Goal: Task Accomplishment & Management: Use online tool/utility

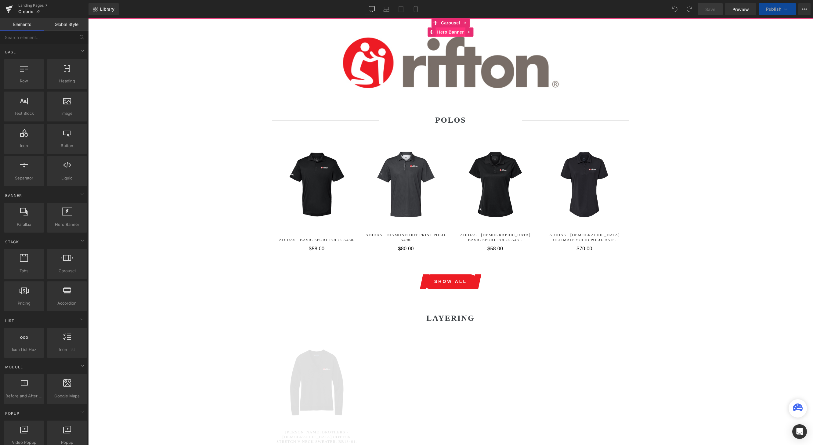
click at [447, 34] on span "Hero Banner" at bounding box center [451, 31] width 30 height 9
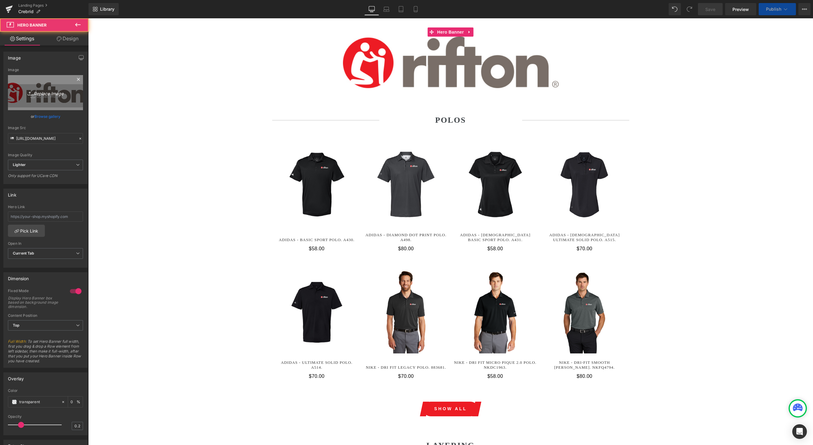
click at [45, 94] on icon "Replace Image" at bounding box center [45, 93] width 49 height 8
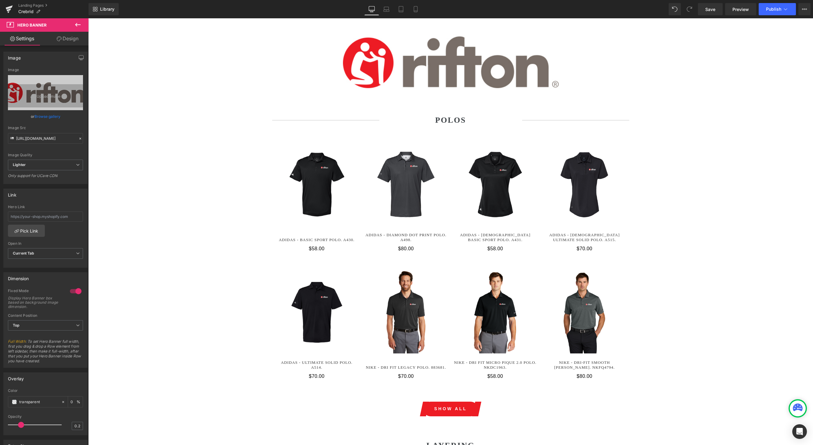
type input "C:\fakepath\2025 crebrid.jpg"
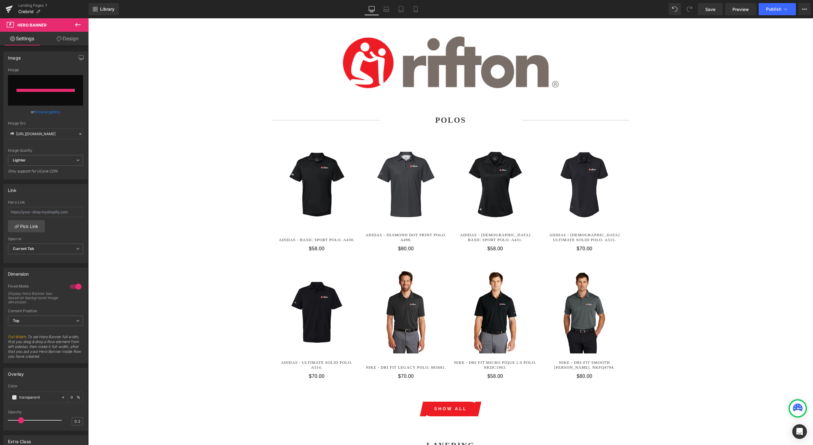
type input "[URL][DOMAIN_NAME]"
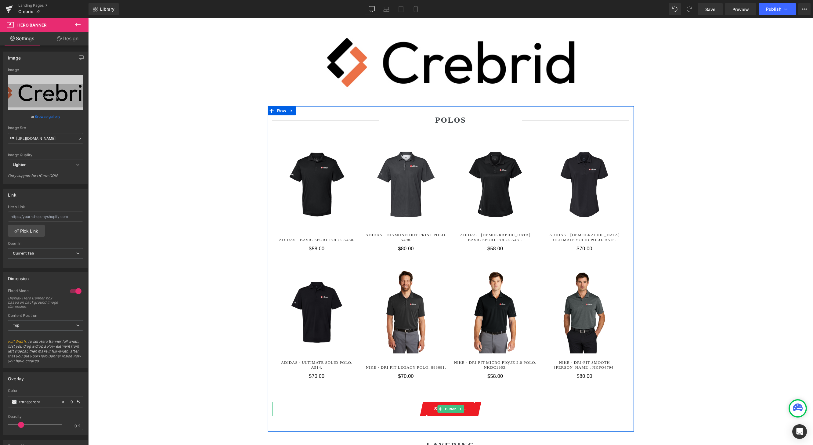
click at [443, 385] on span at bounding box center [441, 408] width 6 height 7
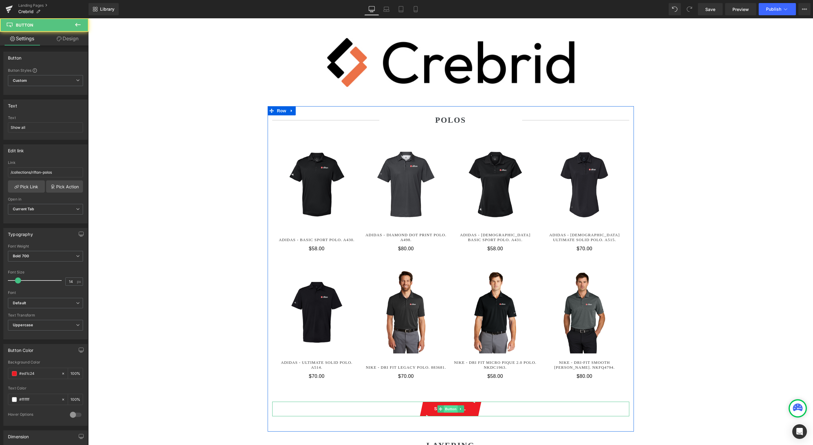
click at [448, 385] on span "Button" at bounding box center [451, 408] width 14 height 7
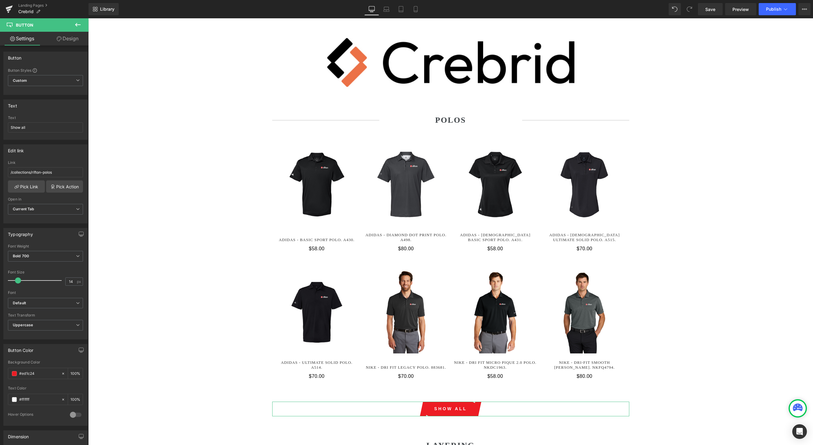
drag, startPoint x: 46, startPoint y: 376, endPoint x: -26, endPoint y: 374, distance: 72.1
click at [0, 374] on html "Button You are previewing how the will restyle your page. You can not edit Elem…" at bounding box center [406, 222] width 813 height 445
type input "#"
type input "0"
paste input "eb7146"
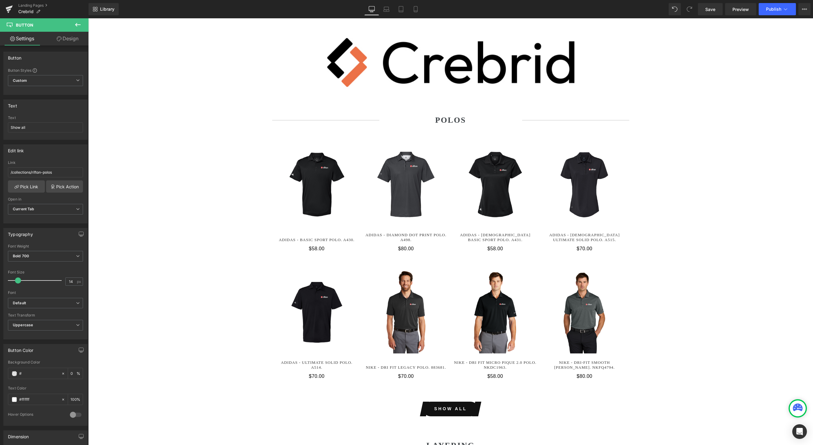
type input "#eb7146"
type input "100"
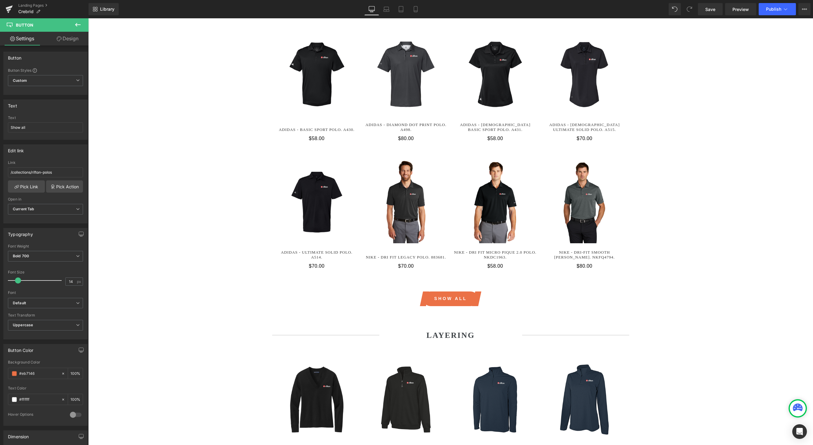
scroll to position [145, 0]
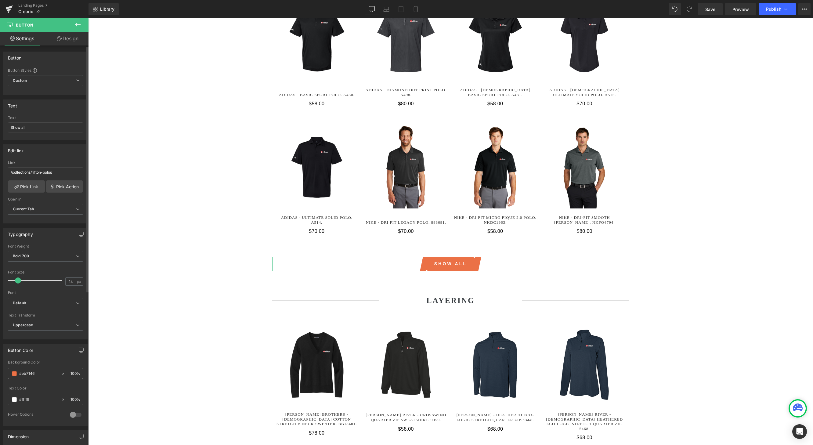
drag, startPoint x: 45, startPoint y: 376, endPoint x: 8, endPoint y: 375, distance: 37.0
click at [8, 375] on div "#eb7146" at bounding box center [34, 373] width 53 height 11
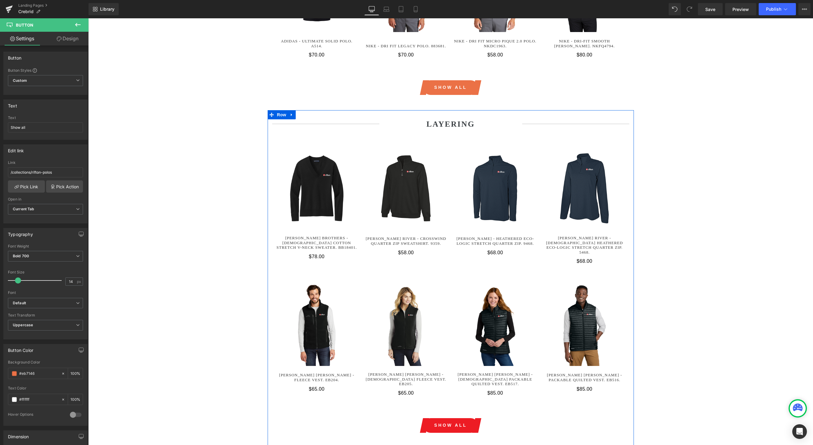
scroll to position [360, 0]
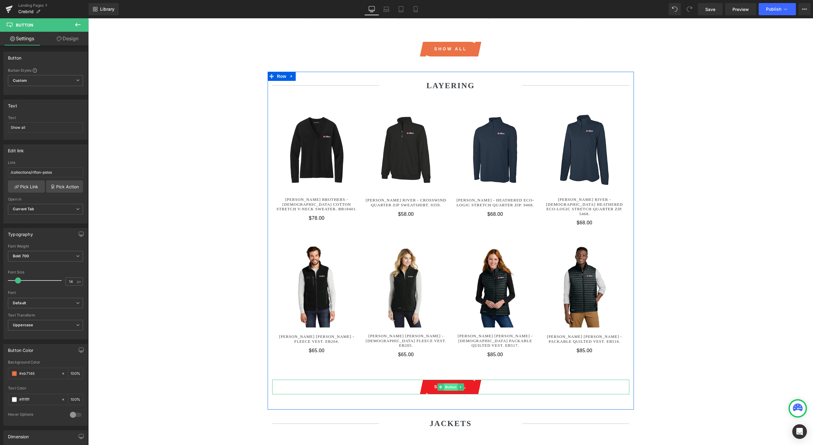
click at [449, 383] on span "Button" at bounding box center [451, 386] width 14 height 7
drag, startPoint x: 38, startPoint y: 377, endPoint x: -22, endPoint y: 374, distance: 59.3
click at [0, 374] on html "Button You are previewing how the will restyle your page. You can not edit Elem…" at bounding box center [406, 222] width 813 height 445
paste input "b7146"
type input "#eb7146"
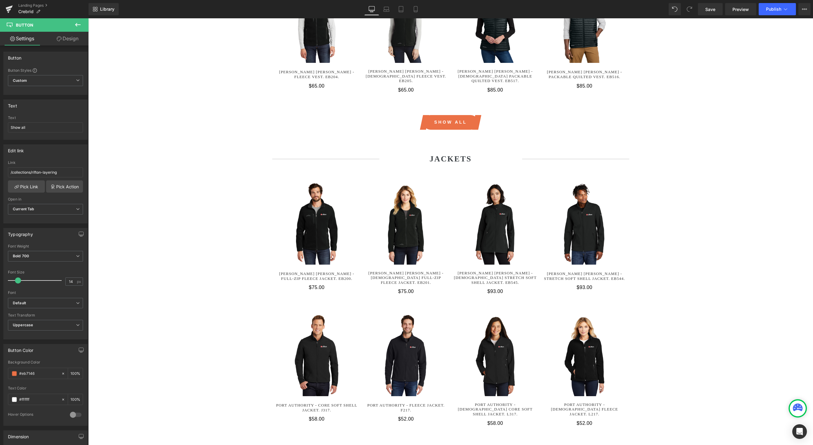
scroll to position [648, 0]
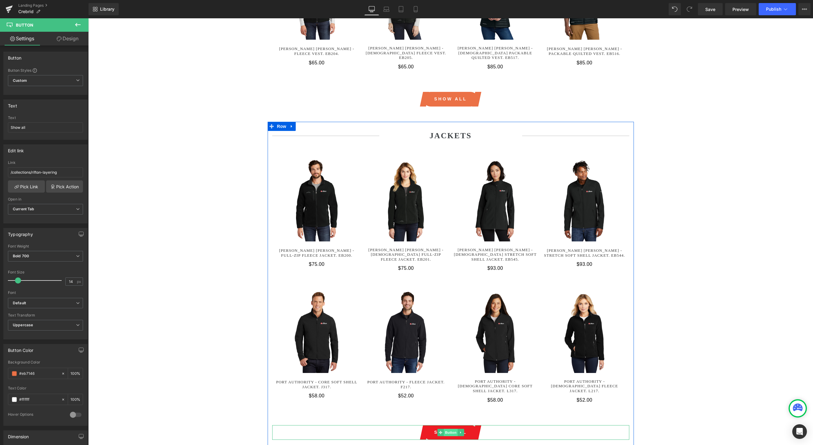
click at [453, 385] on span "Button" at bounding box center [451, 432] width 14 height 7
drag, startPoint x: 32, startPoint y: 376, endPoint x: 59, endPoint y: 372, distance: 27.0
click at [0, 372] on html "Button You are previewing how the will restyle your page. You can not edit Elem…" at bounding box center [406, 222] width 813 height 445
paste input "b7146"
type input "#eb7146"
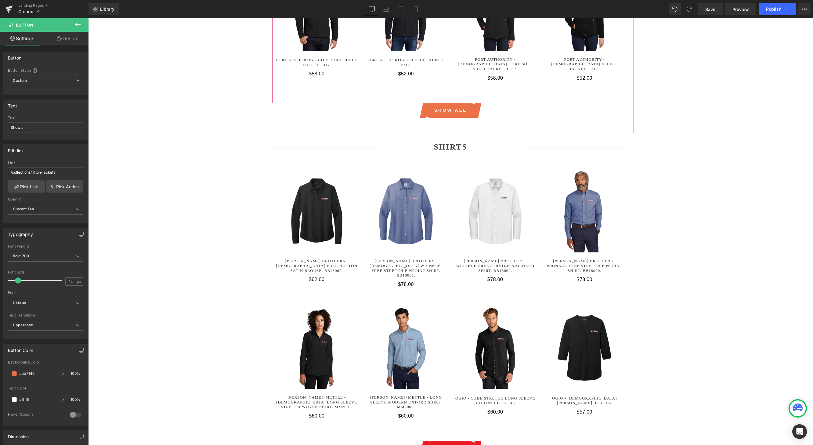
scroll to position [1005, 0]
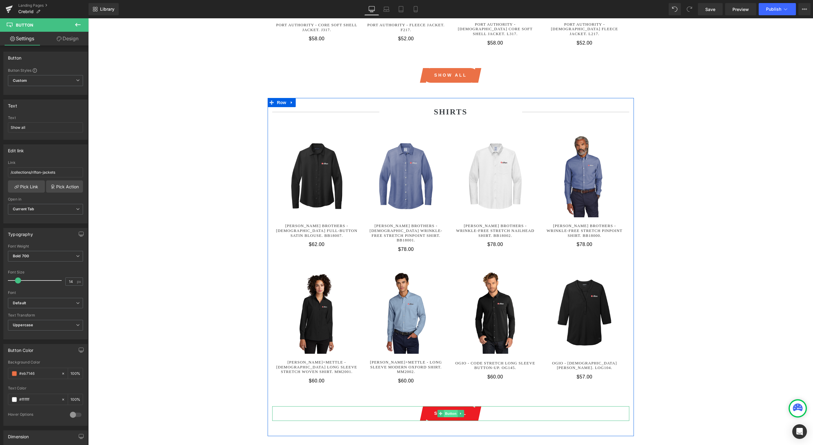
click at [455, 385] on span "Button" at bounding box center [451, 413] width 14 height 7
drag, startPoint x: 50, startPoint y: 377, endPoint x: -26, endPoint y: 373, distance: 75.8
click at [0, 373] on html "Button You are previewing how the will restyle your page. You can not edit Elem…" at bounding box center [406, 222] width 813 height 445
paste input "b7146"
type input "#eb7146"
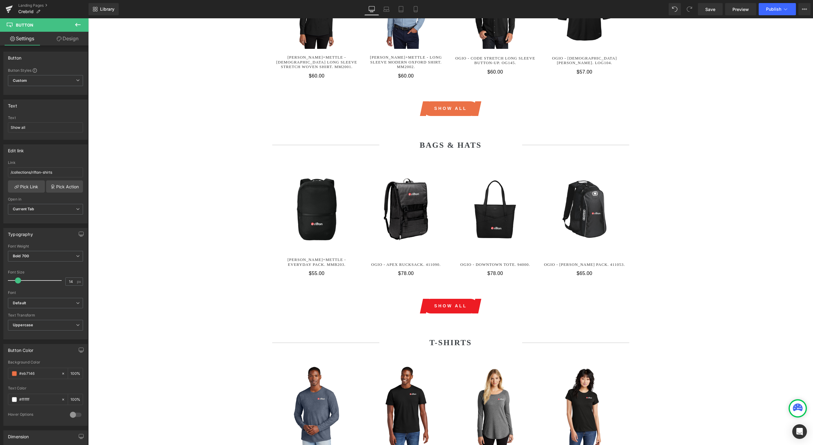
scroll to position [1331, 0]
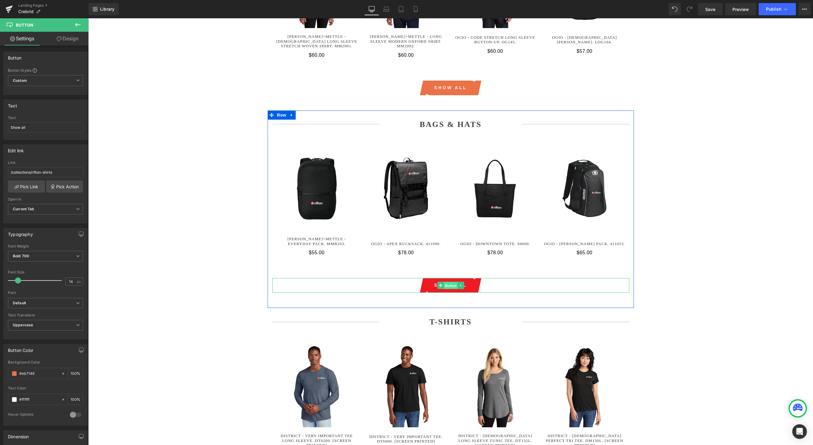
click at [452, 282] on span "Button" at bounding box center [451, 285] width 14 height 7
drag, startPoint x: 41, startPoint y: 376, endPoint x: -6, endPoint y: 373, distance: 46.6
click at [0, 373] on html "Button You are previewing how the will restyle your page. You can not edit Elem…" at bounding box center [406, 222] width 813 height 445
paste input "b7146"
type input "#eb7146"
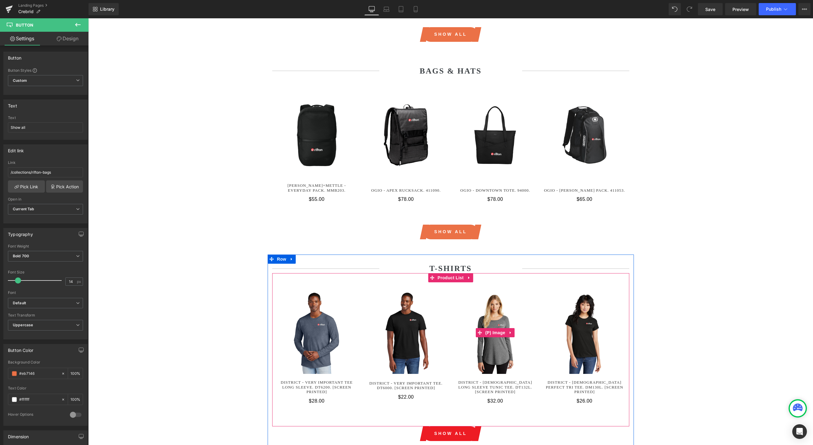
scroll to position [1489, 0]
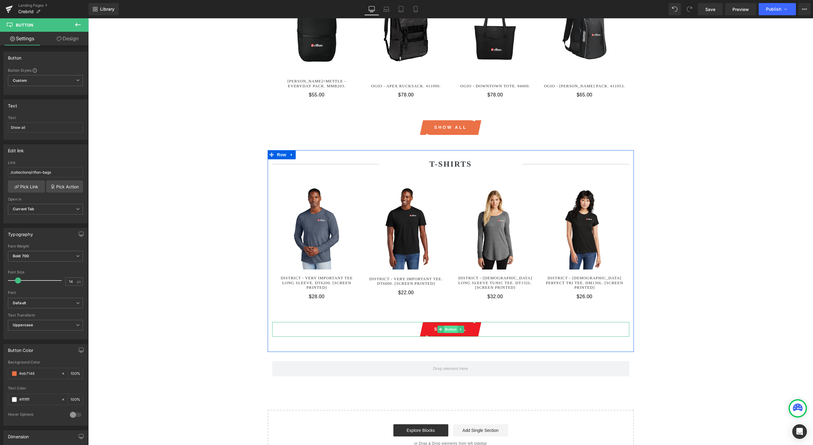
click at [449, 326] on span "Button" at bounding box center [451, 329] width 14 height 7
drag, startPoint x: 44, startPoint y: 378, endPoint x: -20, endPoint y: 371, distance: 65.1
click at [0, 371] on html "Button You are previewing how the will restyle your page. You can not edit Elem…" at bounding box center [406, 222] width 813 height 445
paste input "b7146"
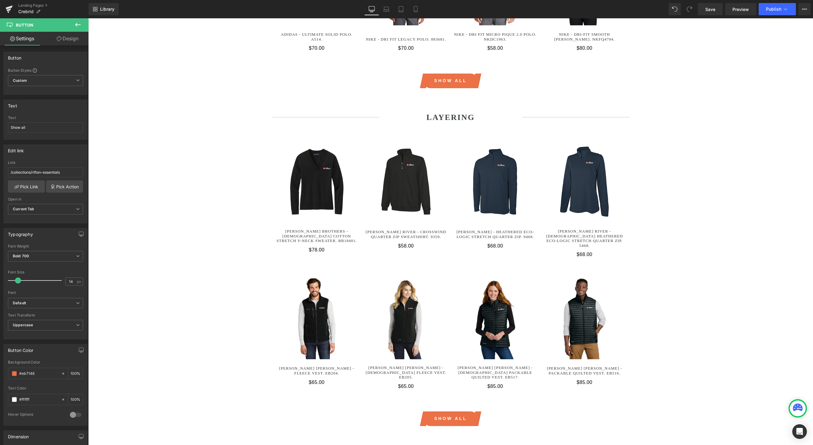
scroll to position [342, 0]
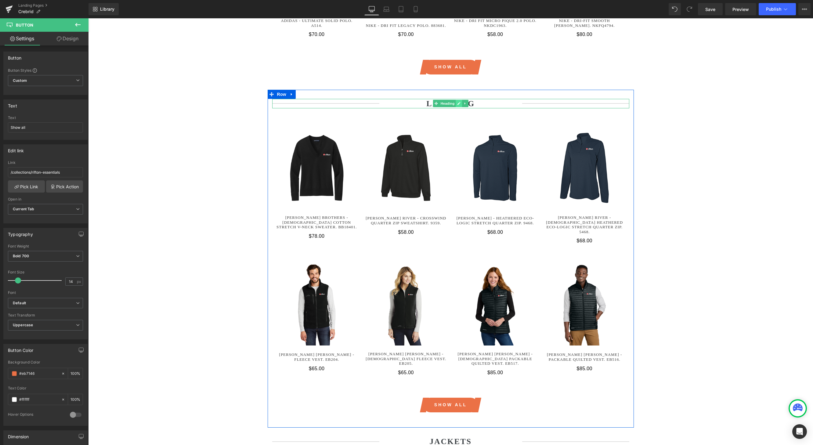
type input "#eb7146"
click at [458, 104] on icon at bounding box center [459, 103] width 3 height 3
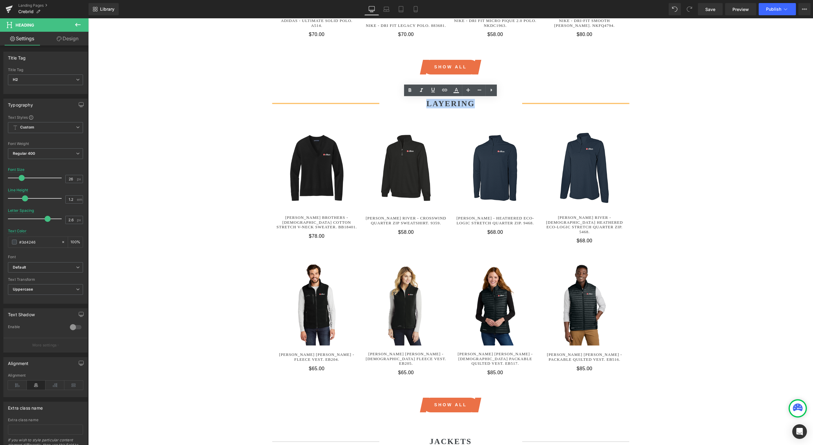
drag, startPoint x: 460, startPoint y: 104, endPoint x: 425, endPoint y: 104, distance: 34.5
click at [425, 104] on h2 "LAYERING" at bounding box center [451, 103] width 143 height 9
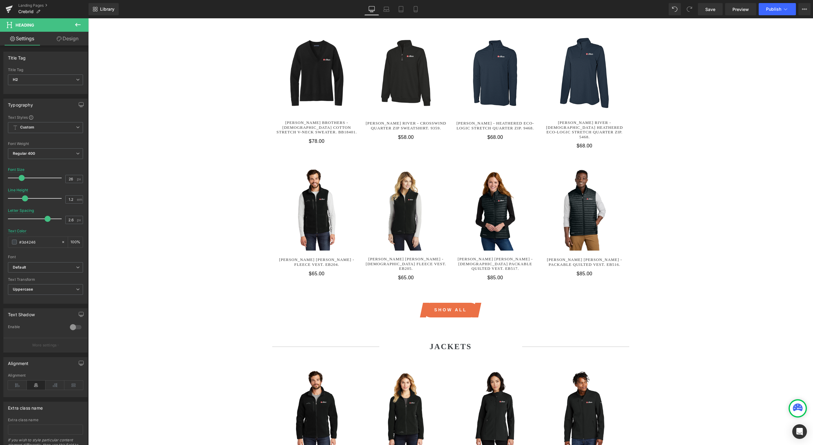
scroll to position [478, 0]
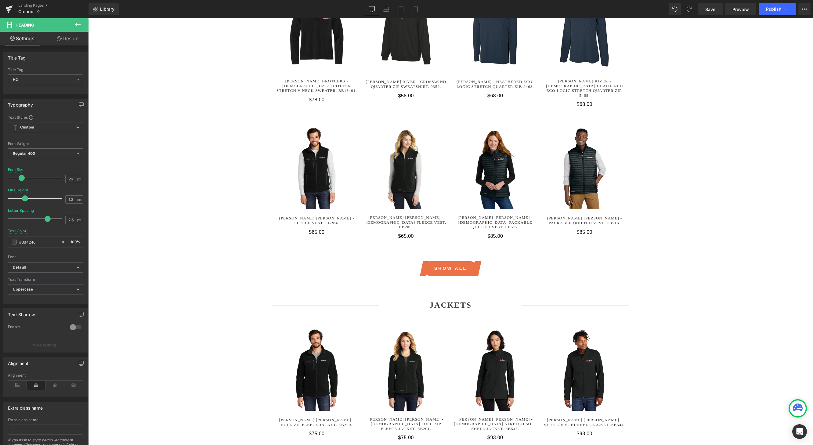
click at [453, 300] on div "JACKETS Heading" at bounding box center [450, 304] width 357 height 9
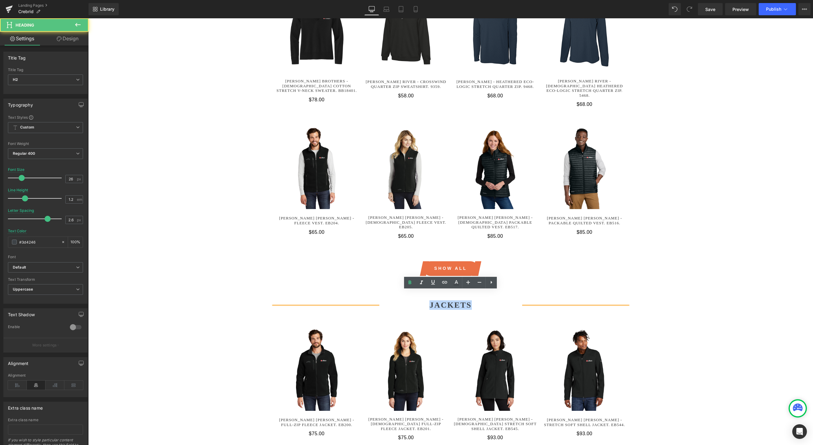
drag, startPoint x: 471, startPoint y: 296, endPoint x: 423, endPoint y: 297, distance: 47.9
click at [423, 300] on h2 "JACKETS" at bounding box center [451, 304] width 143 height 9
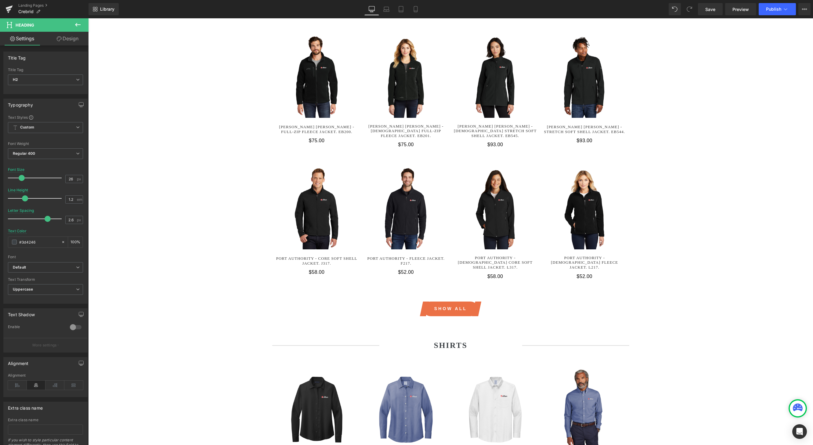
scroll to position [863, 0]
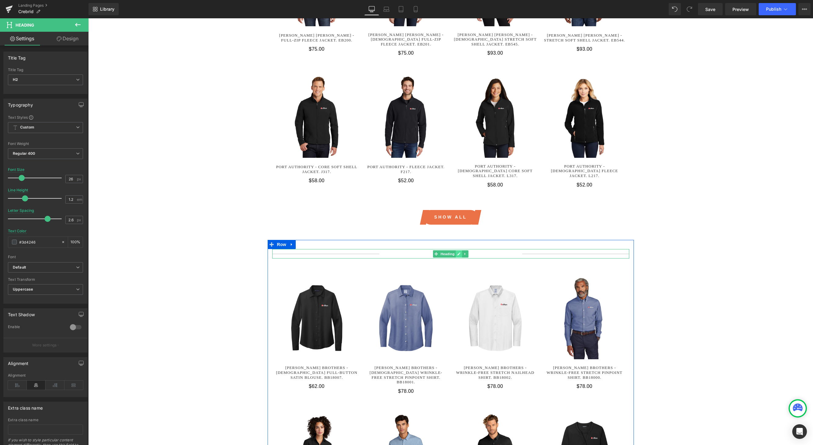
click at [460, 252] on icon at bounding box center [458, 254] width 3 height 4
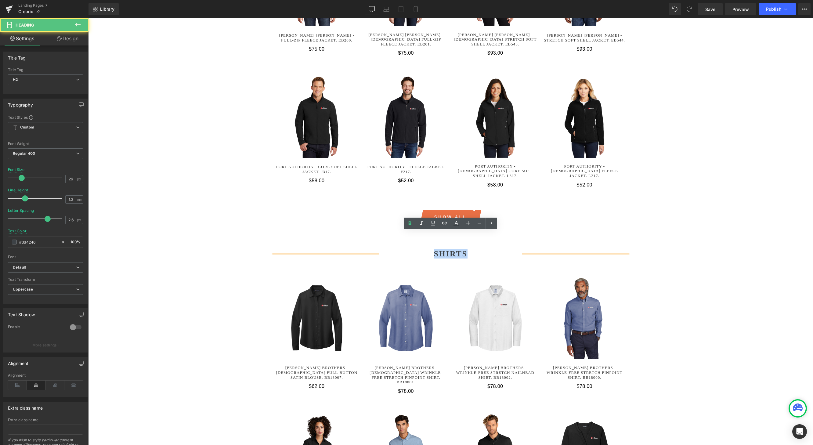
drag, startPoint x: 470, startPoint y: 238, endPoint x: 431, endPoint y: 237, distance: 39.1
click at [431, 249] on h2 "SHIRTS" at bounding box center [451, 253] width 143 height 9
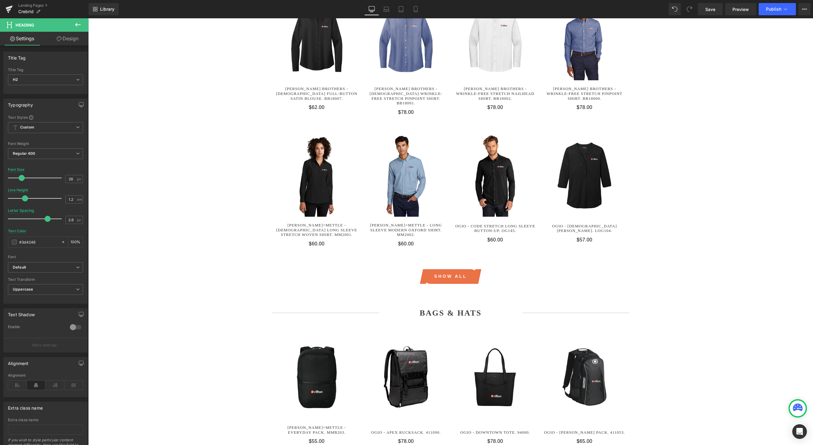
scroll to position [1199, 0]
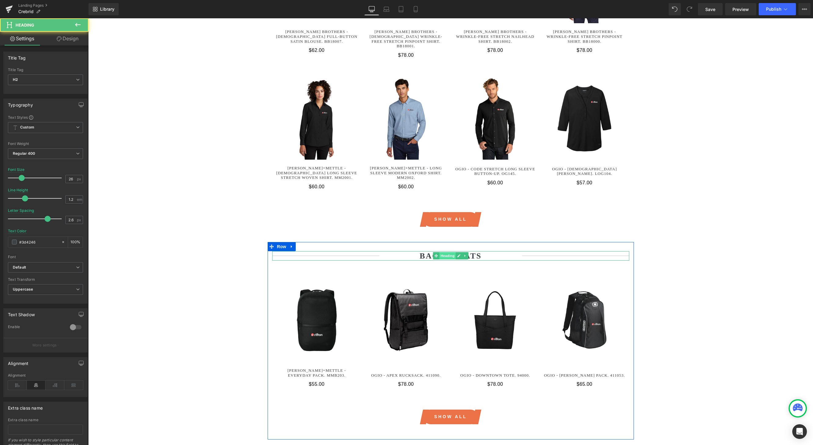
drag, startPoint x: 463, startPoint y: 232, endPoint x: 449, endPoint y: 231, distance: 14.7
click at [449, 251] on div "BAGS & Hats Heading" at bounding box center [450, 255] width 357 height 9
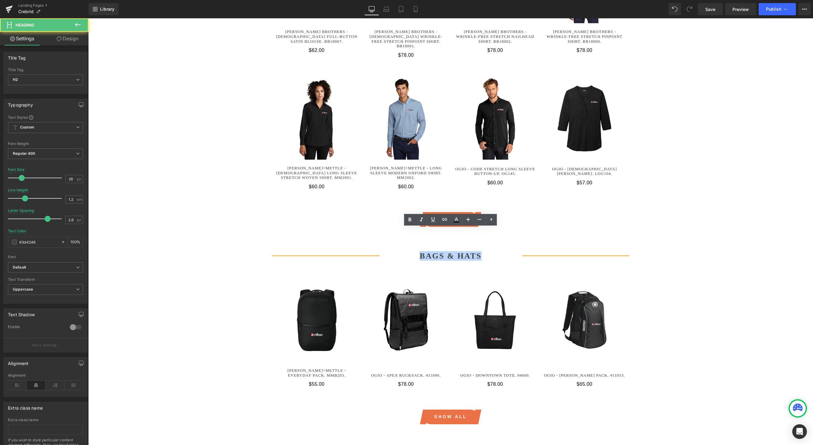
drag, startPoint x: 481, startPoint y: 233, endPoint x: 406, endPoint y: 232, distance: 74.8
click at [406, 251] on h2 "BAGS & Hats" at bounding box center [451, 255] width 143 height 9
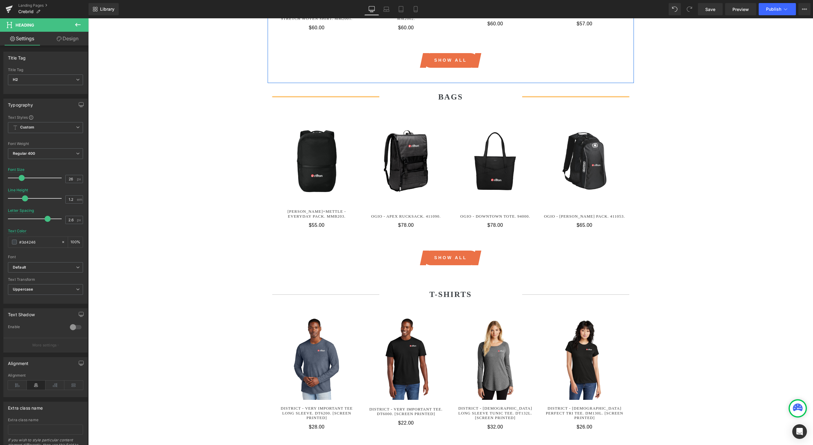
scroll to position [1466, 0]
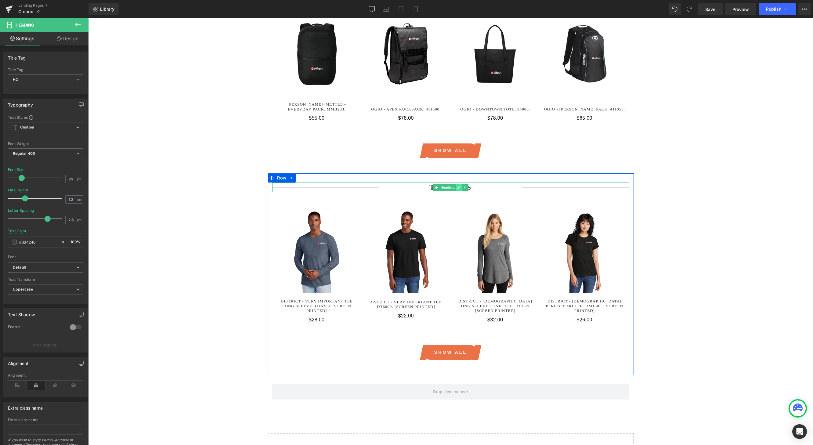
click at [461, 186] on icon at bounding box center [458, 188] width 3 height 4
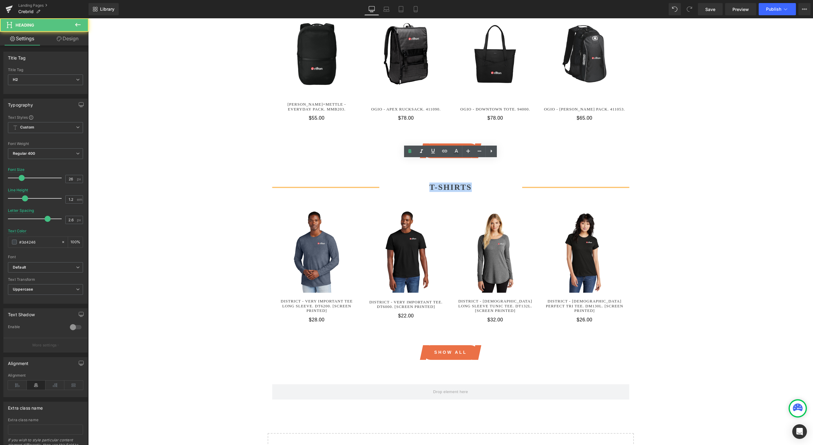
drag, startPoint x: 472, startPoint y: 163, endPoint x: 386, endPoint y: 161, distance: 86.5
click at [386, 183] on h2 "T-ShirtS" at bounding box center [451, 187] width 143 height 9
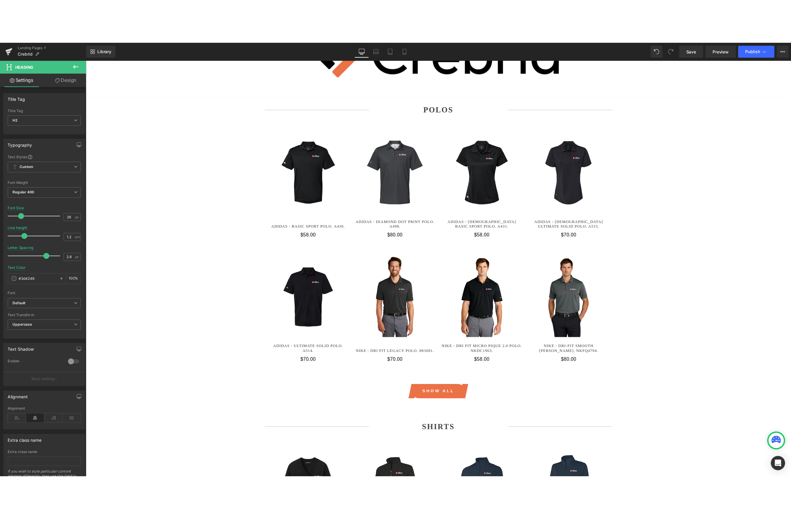
scroll to position [0, 0]
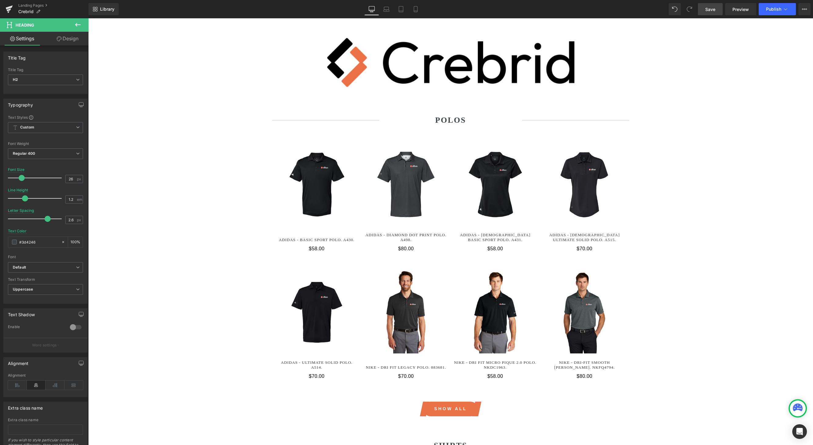
drag, startPoint x: 713, startPoint y: 7, endPoint x: 725, endPoint y: 421, distance: 413.9
click at [713, 7] on span "Save" at bounding box center [711, 9] width 10 height 6
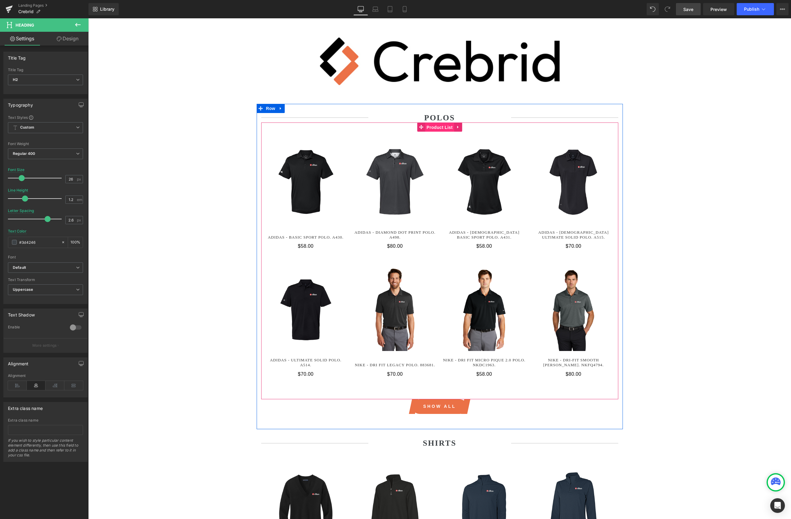
click at [442, 125] on span "Product List" at bounding box center [439, 127] width 29 height 9
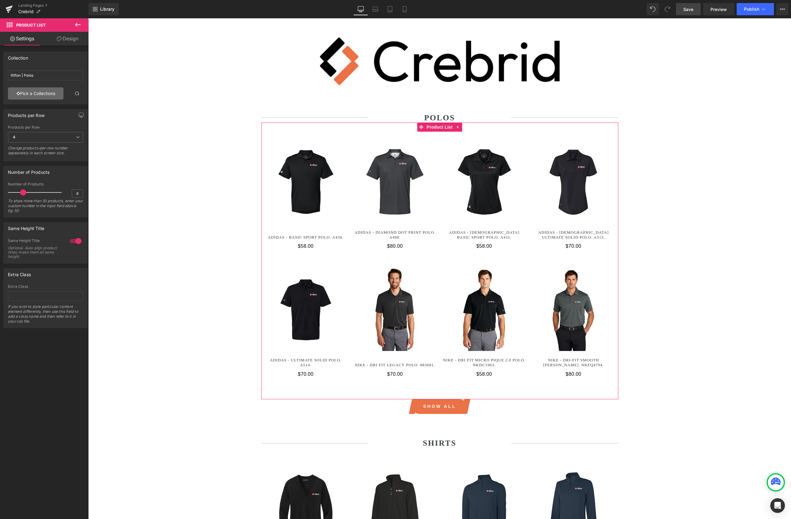
click at [10, 91] on link "Pick a Collections" at bounding box center [36, 93] width 56 height 12
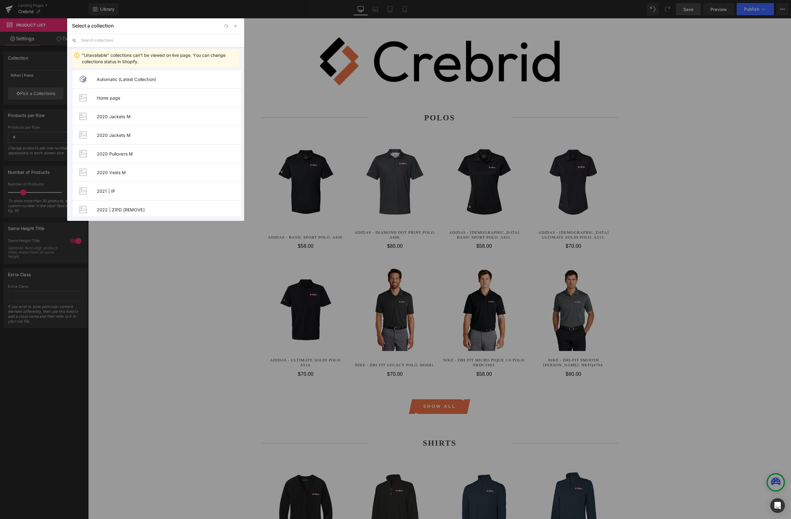
click at [118, 44] on input "text" at bounding box center [160, 40] width 158 height 13
drag, startPoint x: 114, startPoint y: 40, endPoint x: 57, endPoint y: 34, distance: 57.2
click at [57, 34] on div "Select a collection Back to Library Insert crebrid "Unavailable" collections ca…" at bounding box center [395, 259] width 791 height 519
type input "crebrid"
drag, startPoint x: 115, startPoint y: 170, endPoint x: 26, endPoint y: 149, distance: 92.3
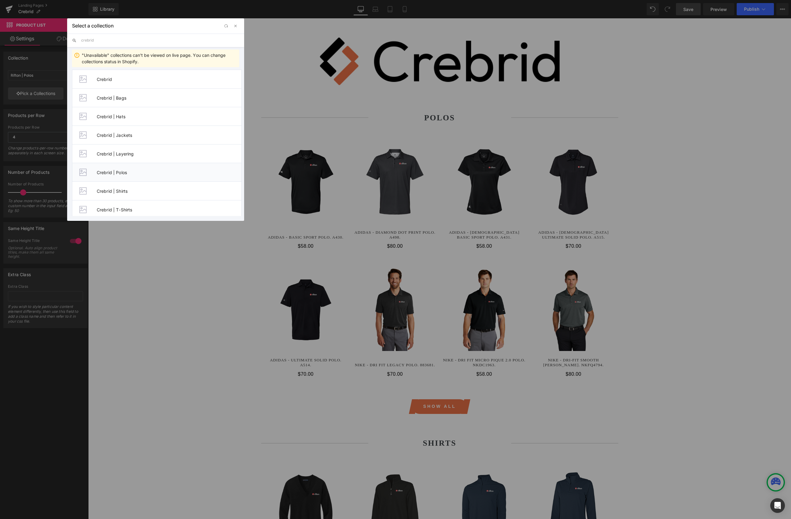
click at [115, 170] on span "Crebrid | Polos" at bounding box center [169, 172] width 145 height 5
type input "Crebrid | Polos"
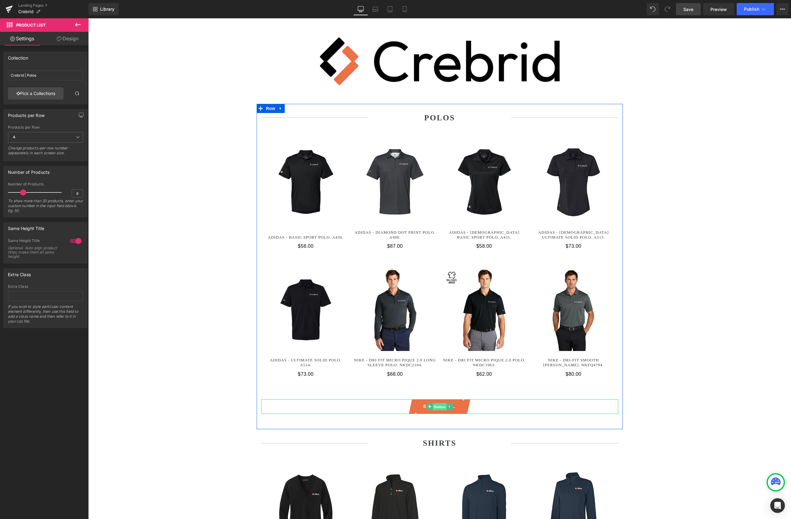
click at [438, 385] on span "Button" at bounding box center [440, 406] width 14 height 7
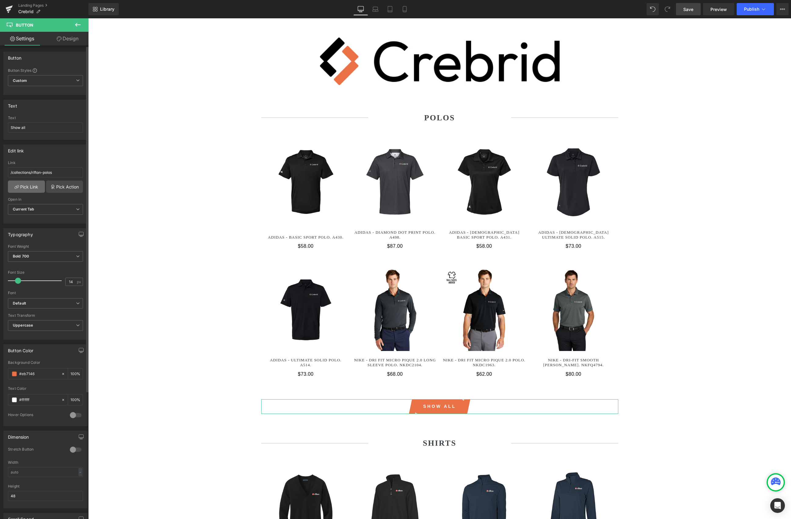
click at [27, 186] on link "Pick Link" at bounding box center [26, 186] width 37 height 12
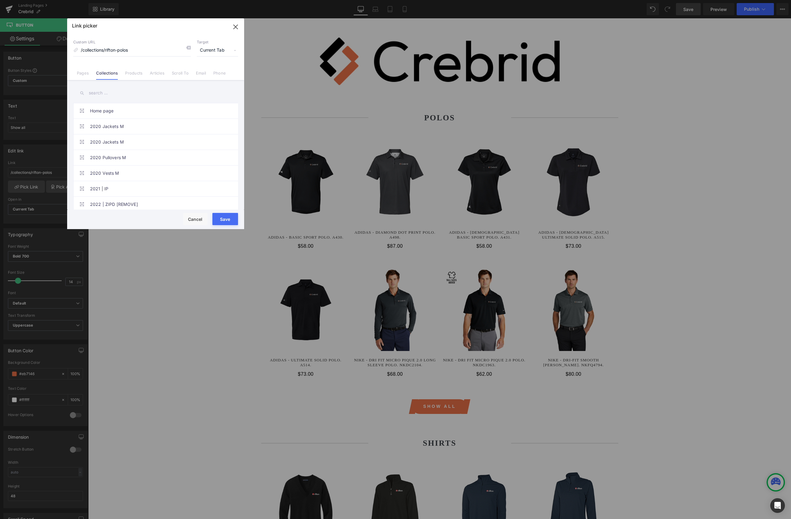
click at [117, 92] on input "text" at bounding box center [155, 93] width 165 height 14
paste input "crebrid"
type input "crebrid"
click at [119, 186] on link "Crebrid | Polos" at bounding box center [157, 188] width 134 height 15
type input "/collections/crebrid-polos"
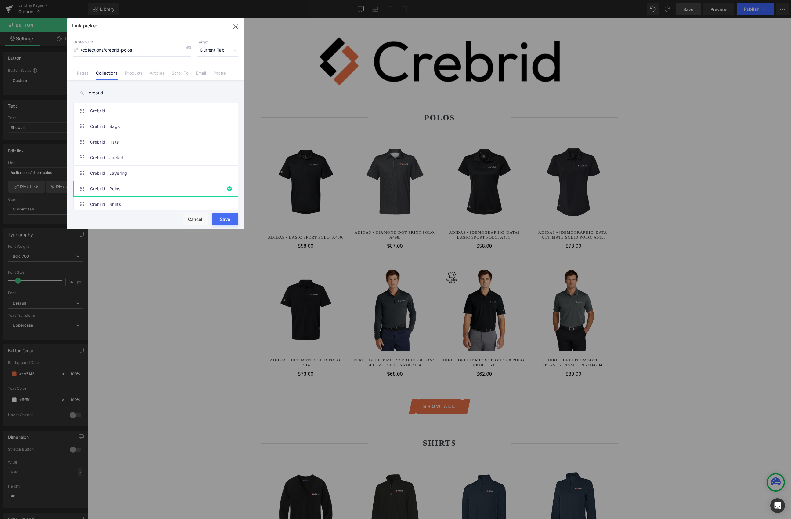
click at [230, 218] on button "Save" at bounding box center [226, 219] width 26 height 12
type input "/collections/crebrid-polos"
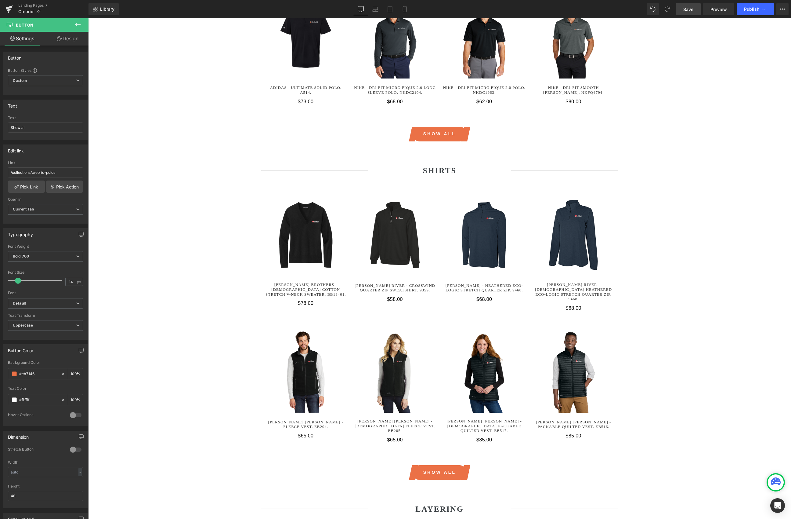
scroll to position [280, 0]
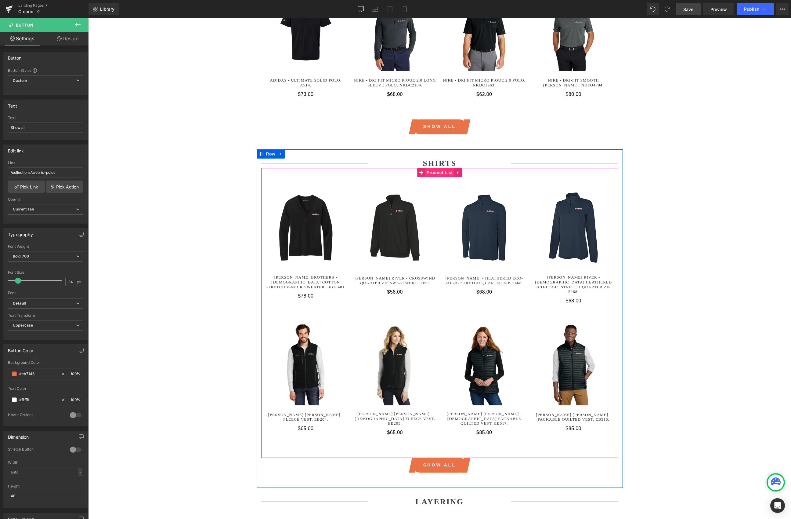
click at [442, 173] on span "Product List" at bounding box center [439, 172] width 29 height 9
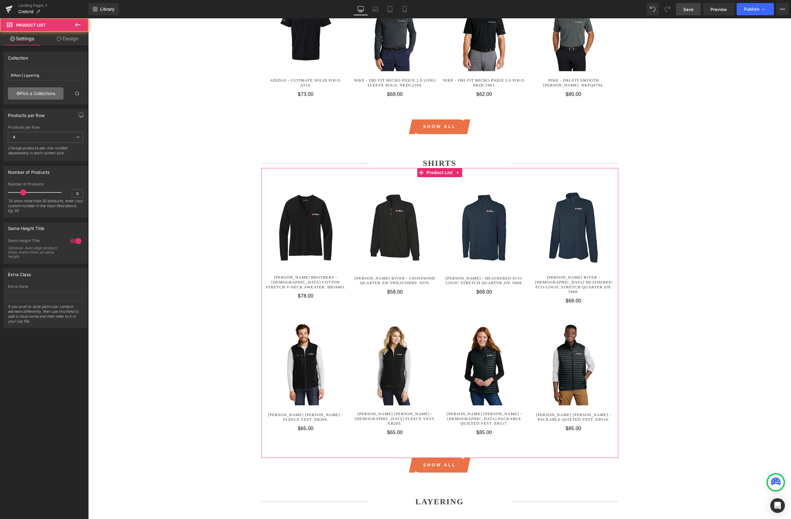
click at [44, 93] on link "Pick a Collections" at bounding box center [36, 93] width 56 height 12
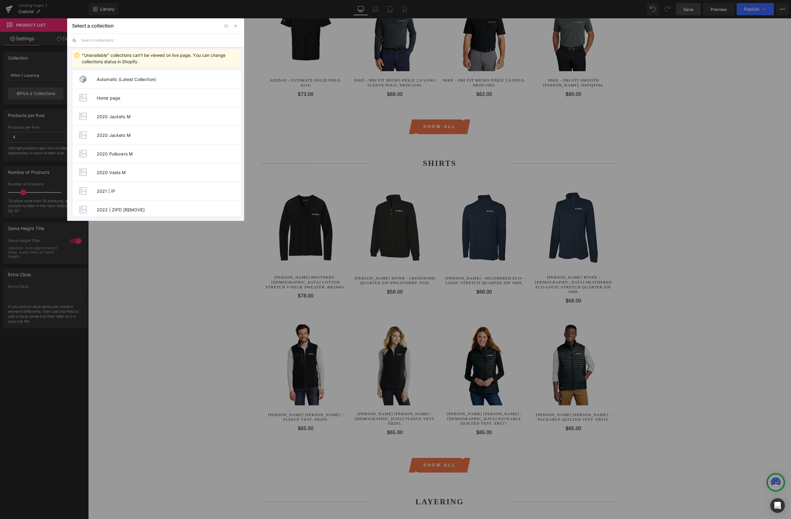
click at [133, 42] on input "text" at bounding box center [160, 40] width 158 height 13
paste input "crebrid"
type input "crebrid"
click at [129, 191] on span "Crebrid | Shirts" at bounding box center [169, 190] width 145 height 5
type input "Crebrid | Shirts"
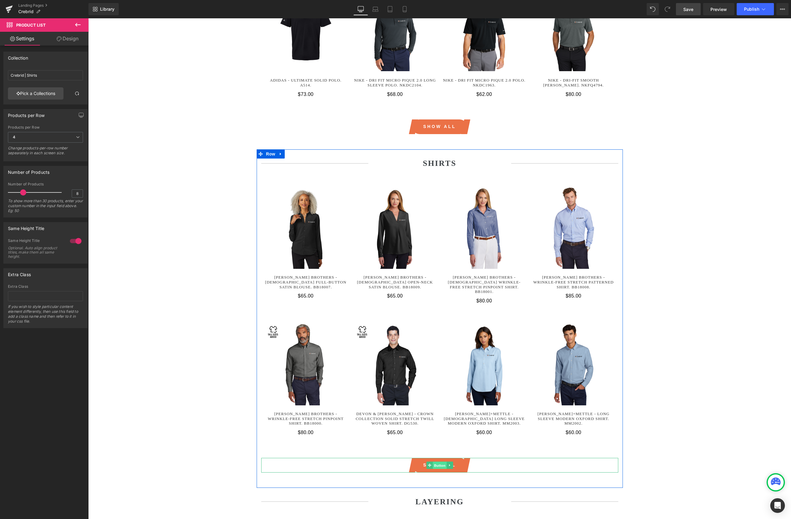
click at [437, 385] on span "Button" at bounding box center [440, 464] width 14 height 7
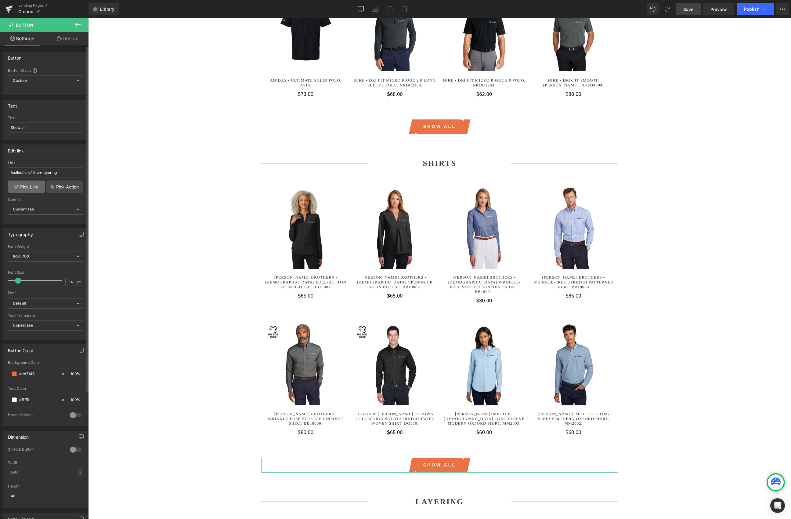
click at [22, 187] on link "Pick Link" at bounding box center [26, 186] width 37 height 12
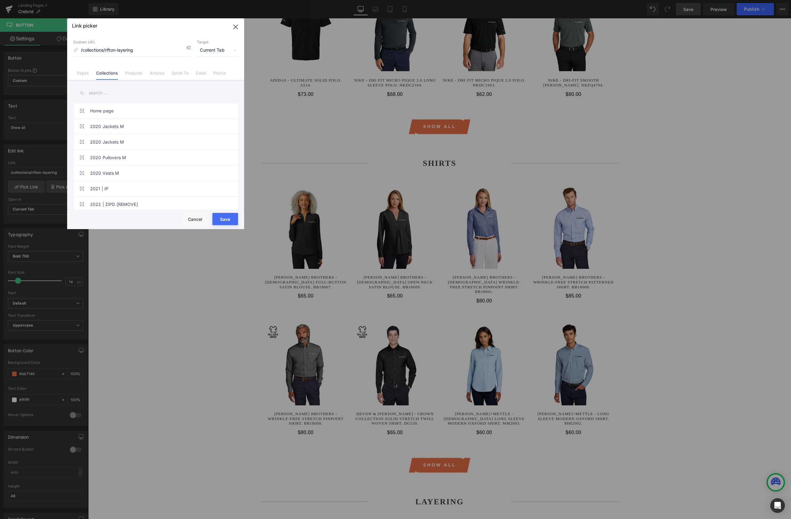
click at [120, 98] on input "text" at bounding box center [155, 93] width 165 height 14
paste input "crebrid"
type input "crebrid"
click at [121, 181] on link "Crebrid | Shirts" at bounding box center [157, 188] width 134 height 15
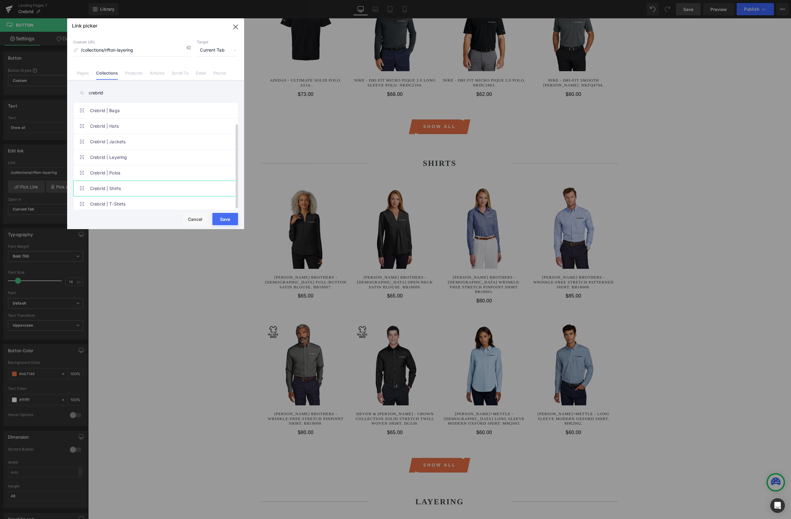
type input "/collections/crebrid-shirts"
click at [233, 223] on button "Save" at bounding box center [226, 219] width 26 height 12
type input "/collections/crebrid-shirts"
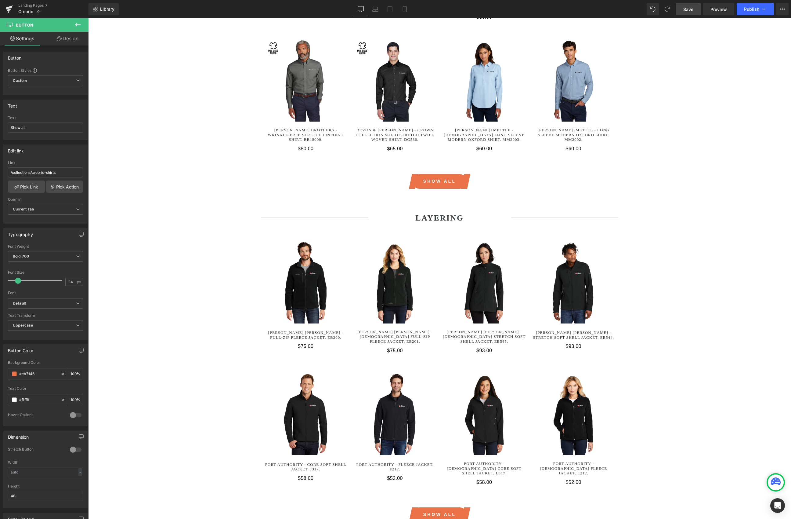
scroll to position [571, 0]
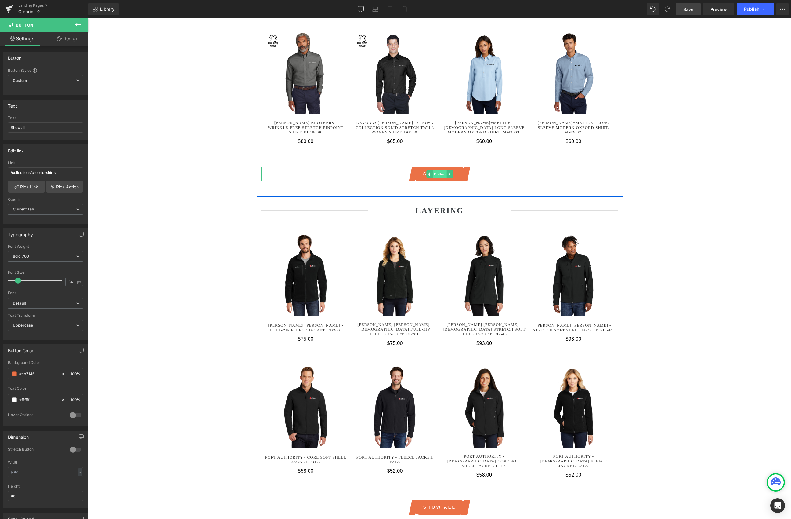
click at [437, 170] on span "Button" at bounding box center [440, 173] width 14 height 7
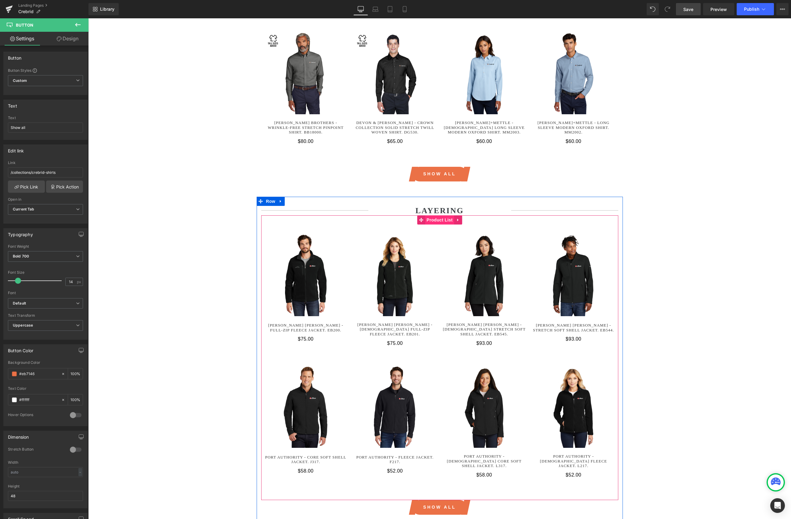
click at [440, 215] on span "Product List" at bounding box center [439, 219] width 29 height 9
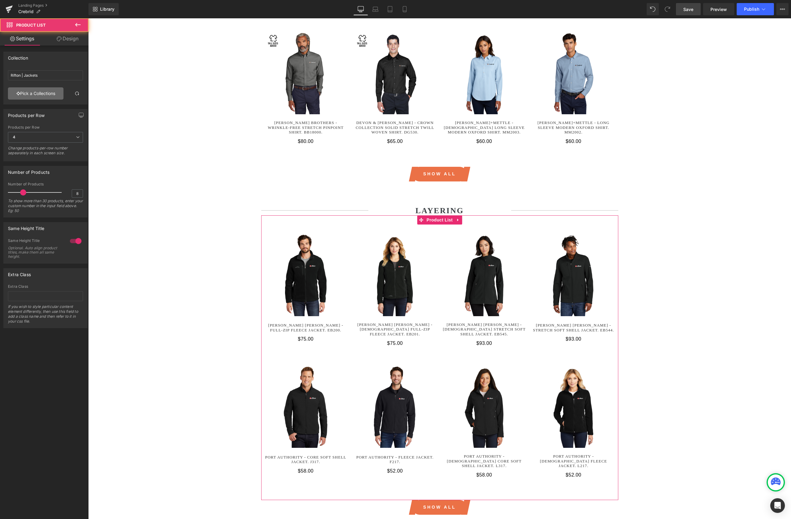
click at [42, 93] on link "Pick a Collections" at bounding box center [36, 93] width 56 height 12
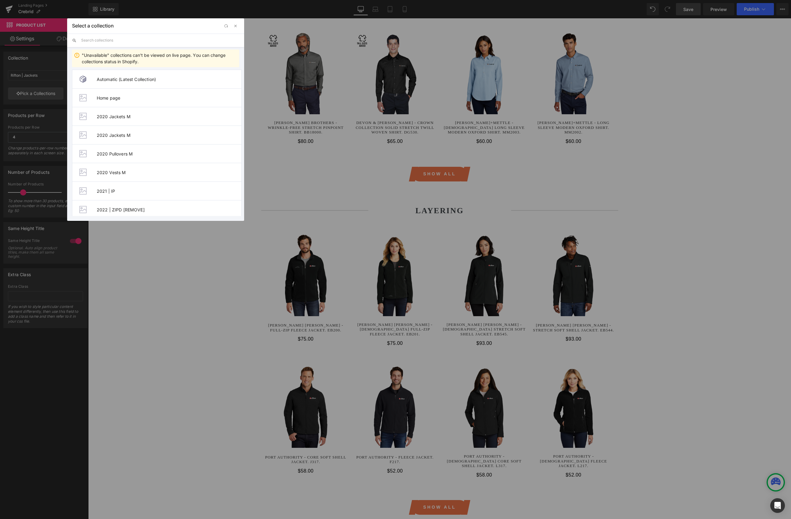
click at [111, 40] on input "text" at bounding box center [160, 40] width 158 height 13
paste input "crebrid"
type input "crebrid"
click at [128, 155] on span "Crebrid | Layering" at bounding box center [169, 153] width 145 height 5
type input "Crebrid | Layering"
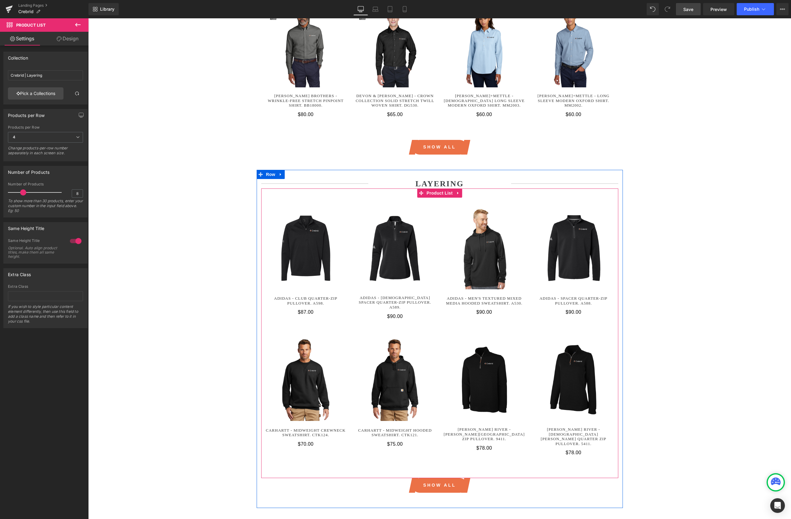
scroll to position [609, 0]
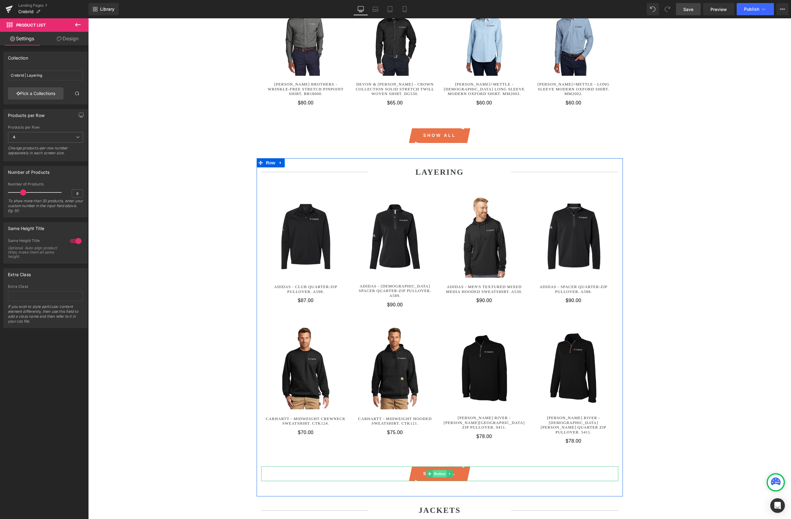
click at [439, 385] on span "Button" at bounding box center [440, 473] width 14 height 7
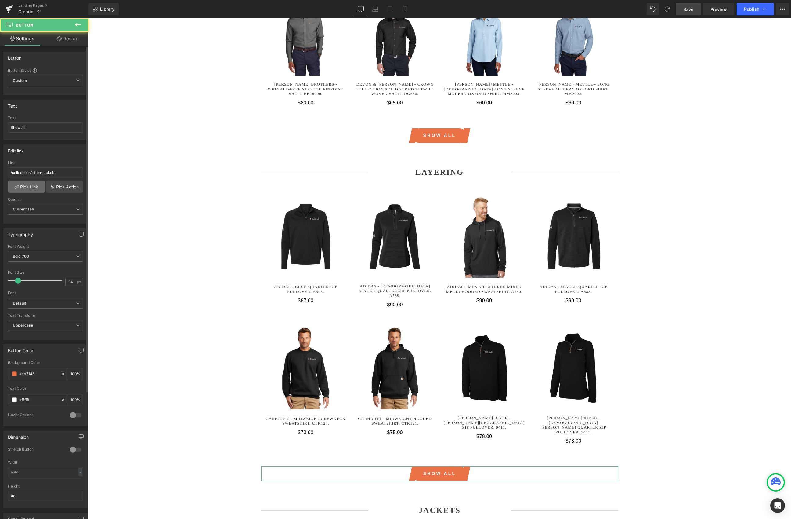
click at [25, 191] on link "Pick Link" at bounding box center [26, 186] width 37 height 12
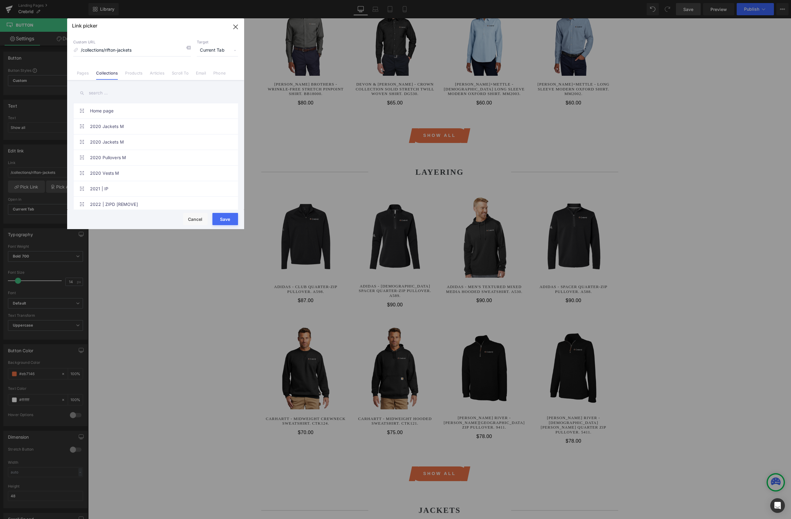
click at [132, 95] on input "text" at bounding box center [155, 93] width 165 height 14
paste input "crebrid"
type input "crebrid"
click at [123, 175] on link "Crebrid | Layering" at bounding box center [157, 172] width 134 height 15
type input "/collections/crebrid-layering"
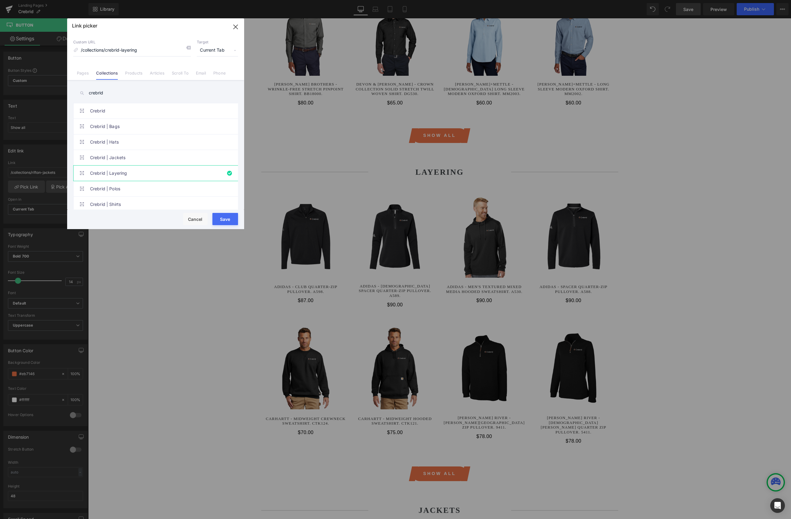
click at [230, 220] on button "Save" at bounding box center [226, 219] width 26 height 12
type input "/collections/crebrid-layering"
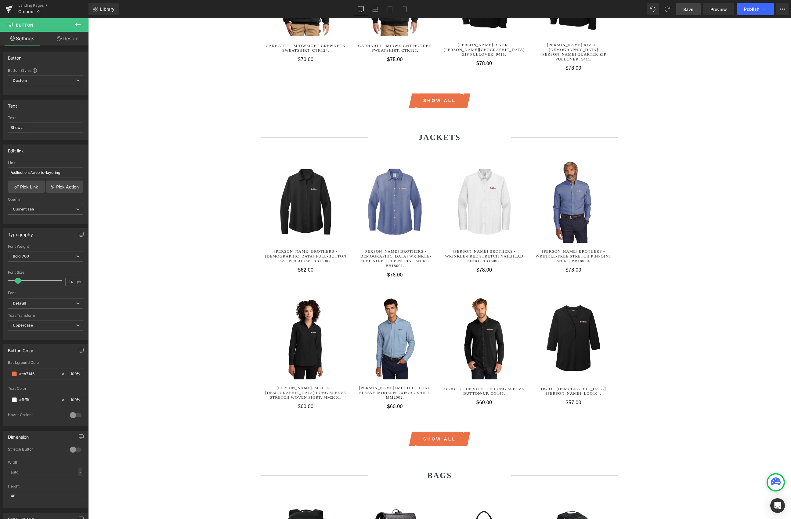
scroll to position [1001, 0]
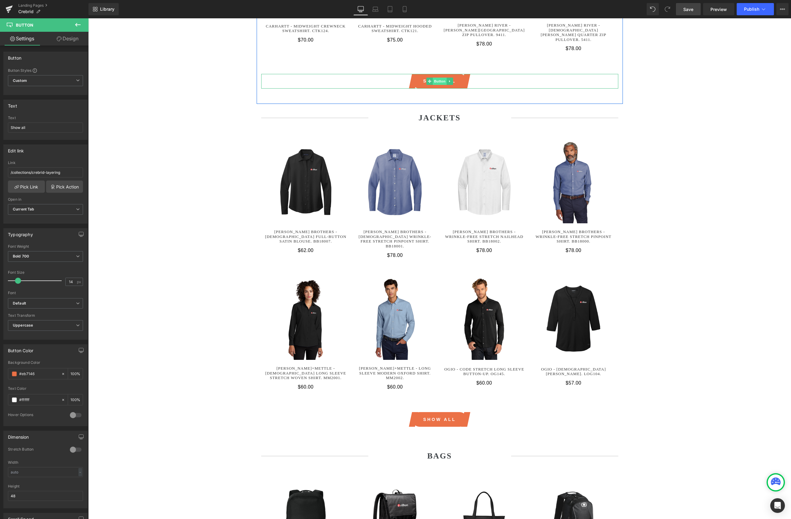
click at [438, 78] on span "Button" at bounding box center [440, 81] width 14 height 7
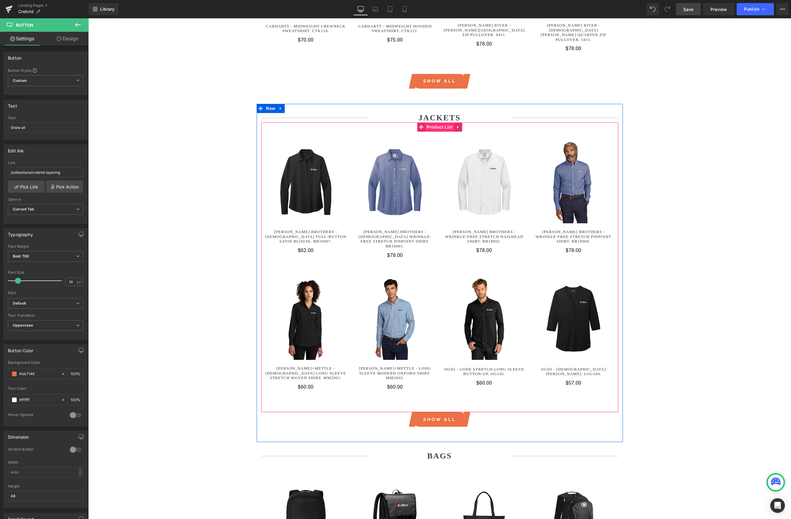
click at [442, 122] on span "Product List" at bounding box center [439, 126] width 29 height 9
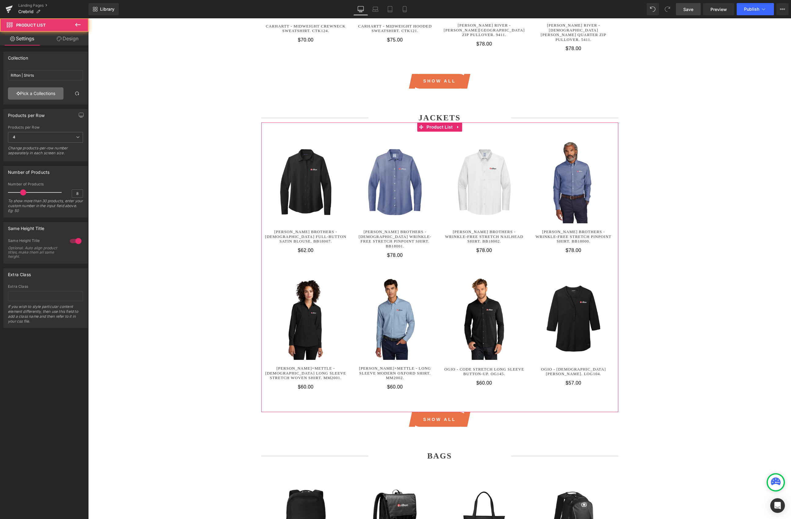
click at [29, 96] on link "Pick a Collections" at bounding box center [36, 93] width 56 height 12
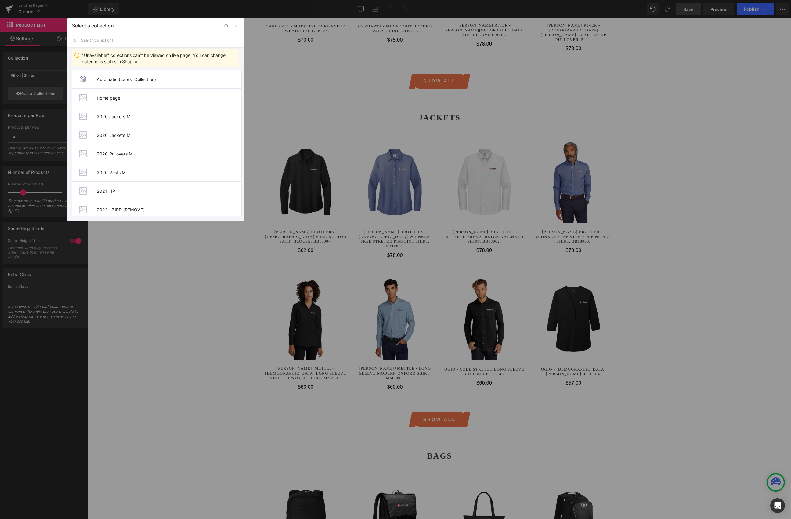
click at [100, 37] on input "text" at bounding box center [160, 40] width 158 height 13
paste input "crebrid"
type input "crebrid"
click at [127, 133] on span "Crebrid | Jackets" at bounding box center [169, 135] width 145 height 5
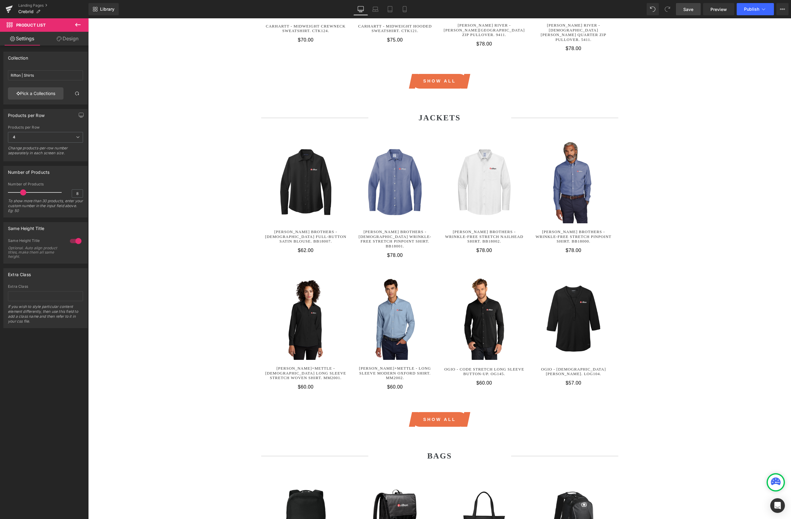
type input "Crebrid | Jackets"
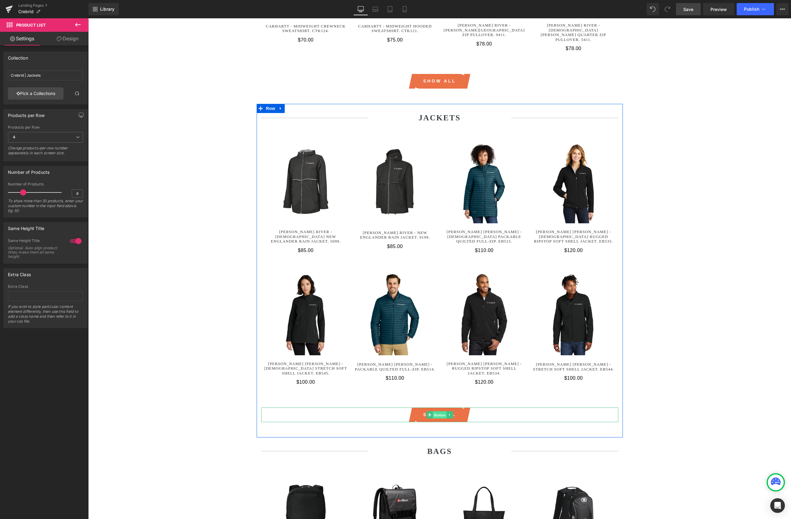
click at [437, 385] on span "Button" at bounding box center [440, 414] width 14 height 7
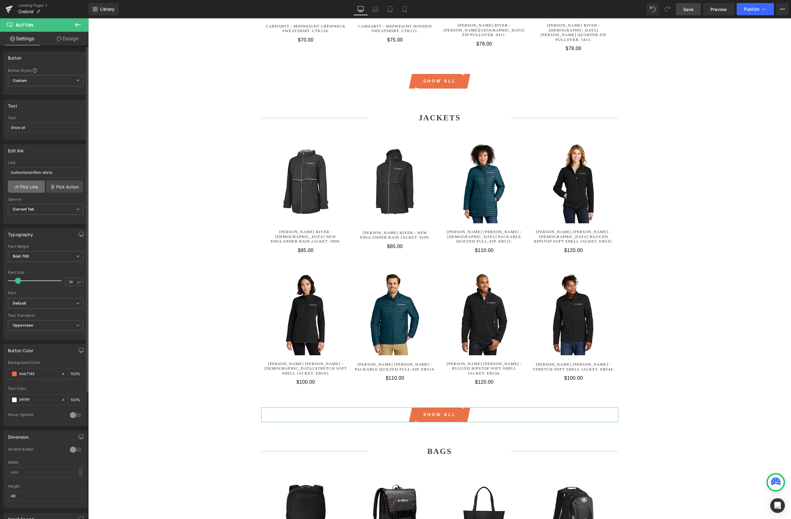
click at [20, 191] on link "Pick Link" at bounding box center [26, 186] width 37 height 12
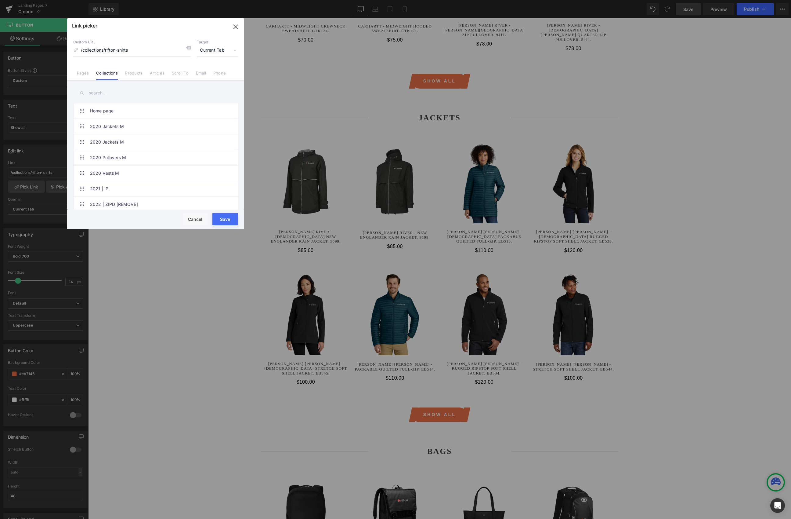
click at [118, 97] on input "text" at bounding box center [155, 93] width 165 height 14
paste input "crebrid"
type input "crebrid"
click at [130, 157] on link "Crebrid | Jackets" at bounding box center [157, 157] width 134 height 15
type input "/collections/crebrid-jackets"
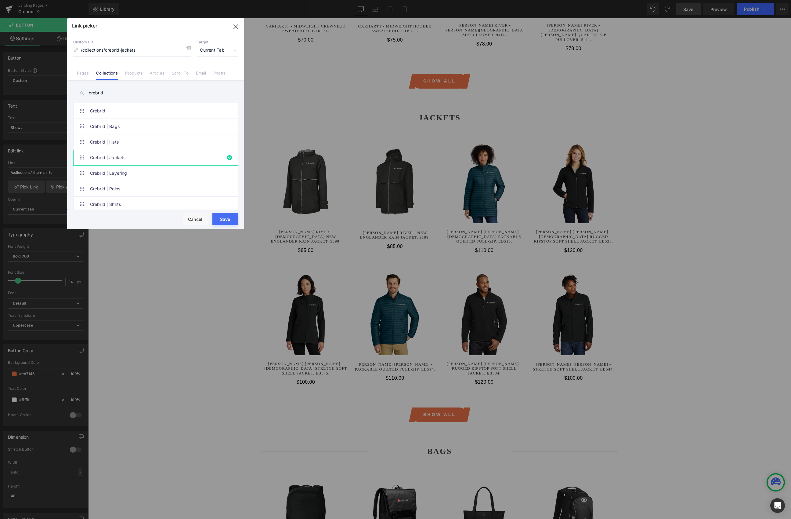
drag, startPoint x: 231, startPoint y: 216, endPoint x: 144, endPoint y: 194, distance: 90.7
click at [231, 216] on button "Save" at bounding box center [226, 219] width 26 height 12
type input "/collections/crebrid-jackets"
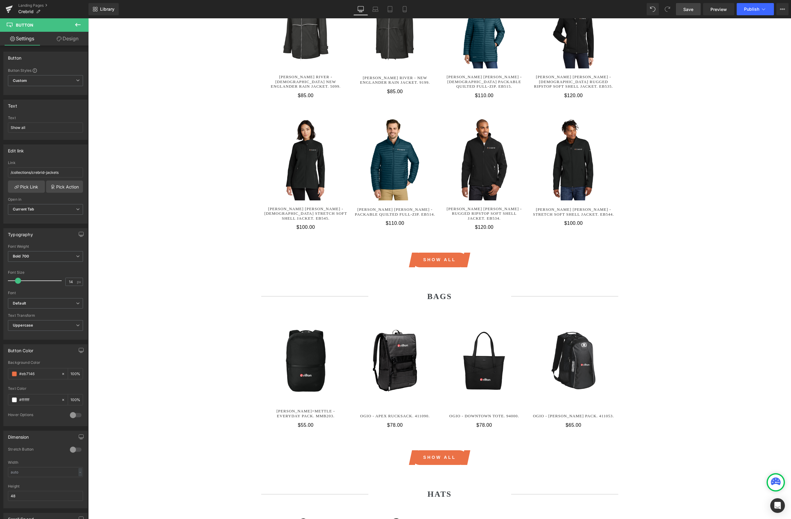
scroll to position [1184, 0]
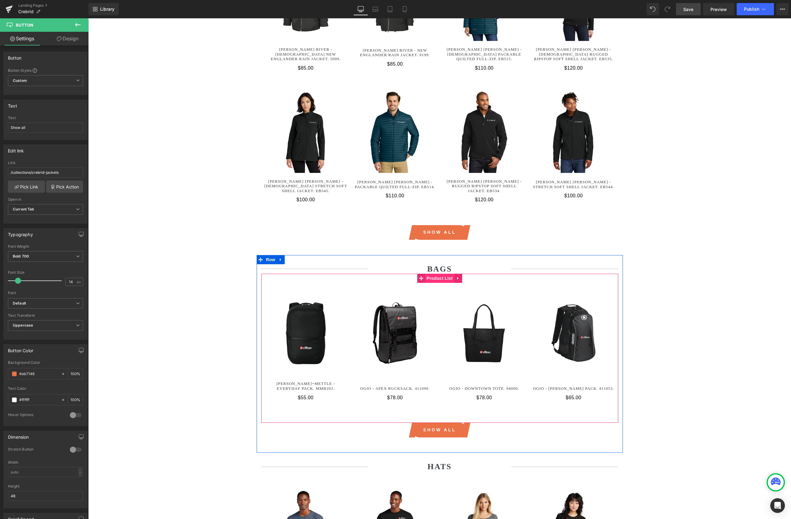
click at [443, 274] on span "Product List" at bounding box center [439, 278] width 29 height 9
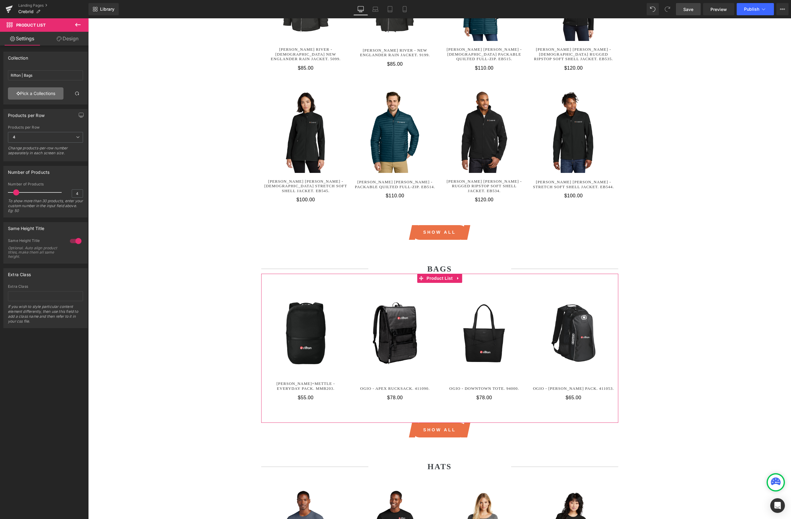
click at [25, 92] on link "Pick a Collections" at bounding box center [36, 93] width 56 height 12
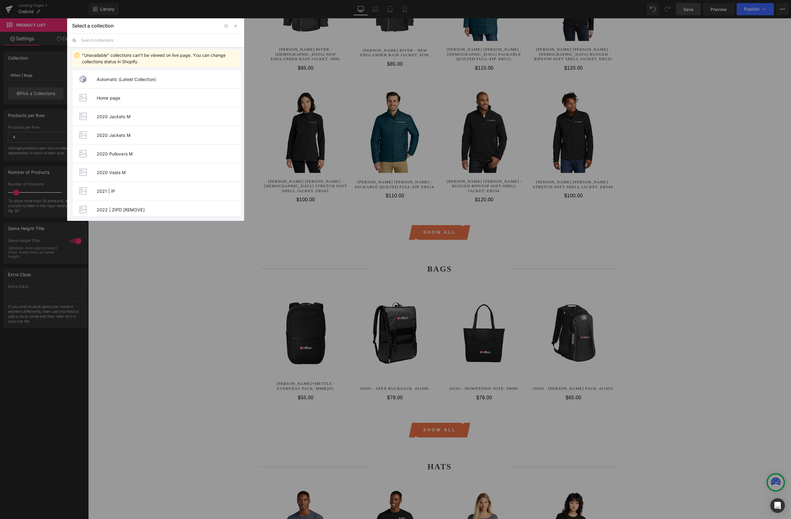
click at [90, 34] on input "text" at bounding box center [160, 40] width 158 height 13
paste input "crebrid"
type input "crebrid"
click at [131, 95] on span "Crebrid | Bags" at bounding box center [169, 97] width 145 height 5
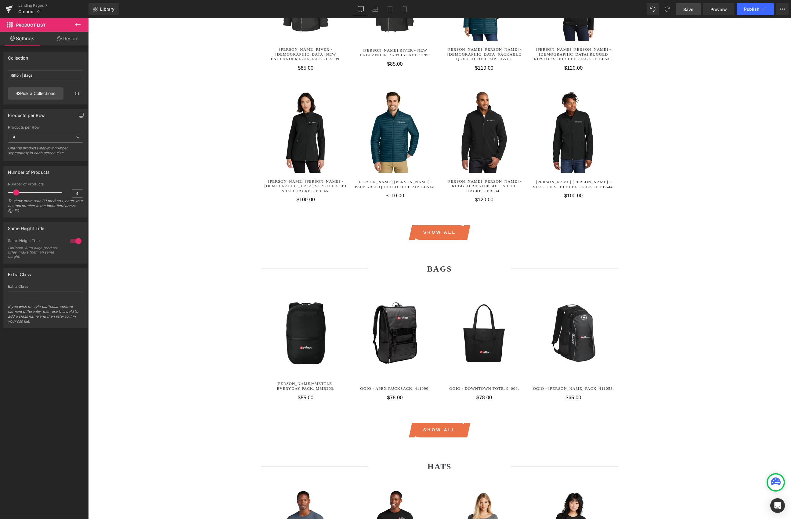
type input "Crebrid | Bags"
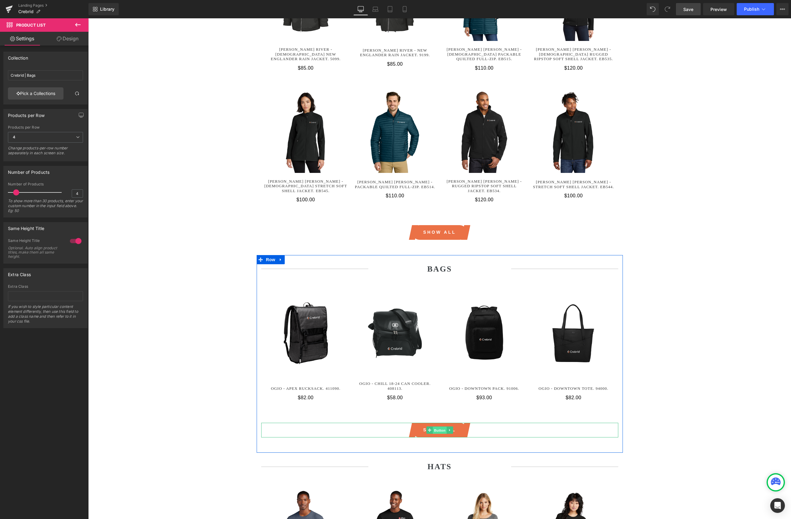
click at [438, 385] on span "Button" at bounding box center [440, 430] width 14 height 7
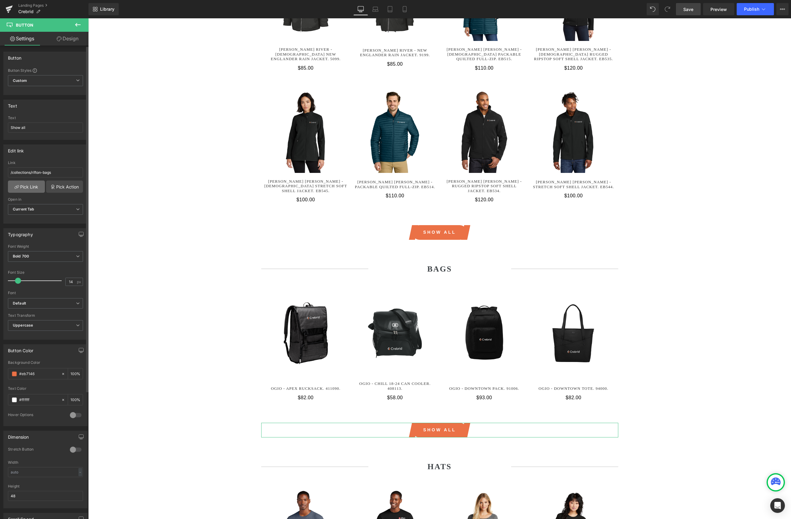
click at [22, 187] on link "Pick Link" at bounding box center [26, 186] width 37 height 12
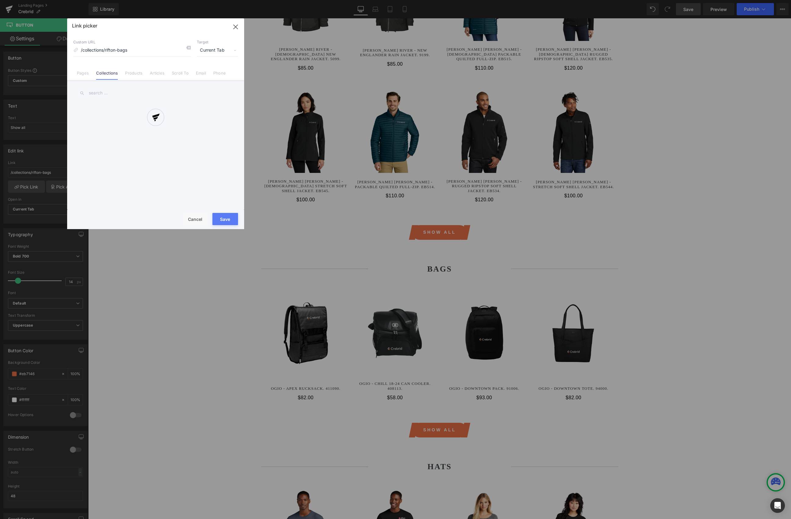
click at [128, 91] on input "text" at bounding box center [155, 93] width 165 height 14
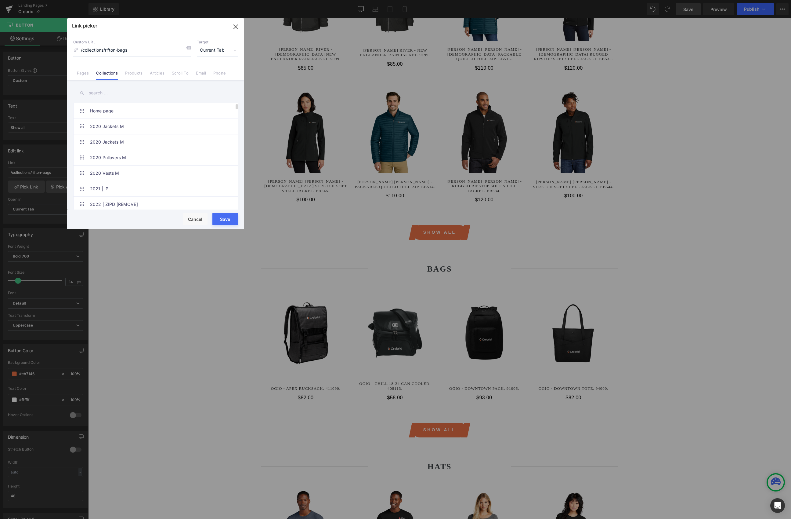
paste input "crebrid"
type input "crebrid"
click at [133, 127] on link "Crebrid | Bags" at bounding box center [157, 126] width 134 height 15
type input "/collections/crebrid-bags"
click at [223, 219] on button "Save" at bounding box center [226, 219] width 26 height 12
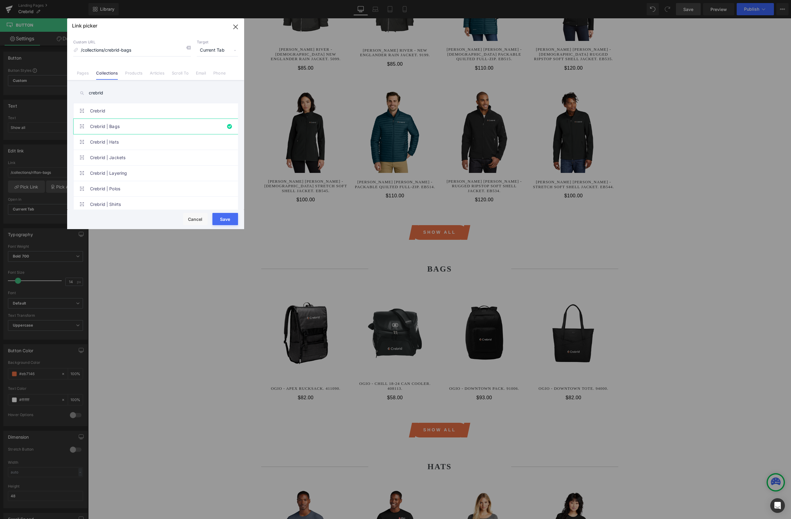
type input "/collections/crebrid-bags"
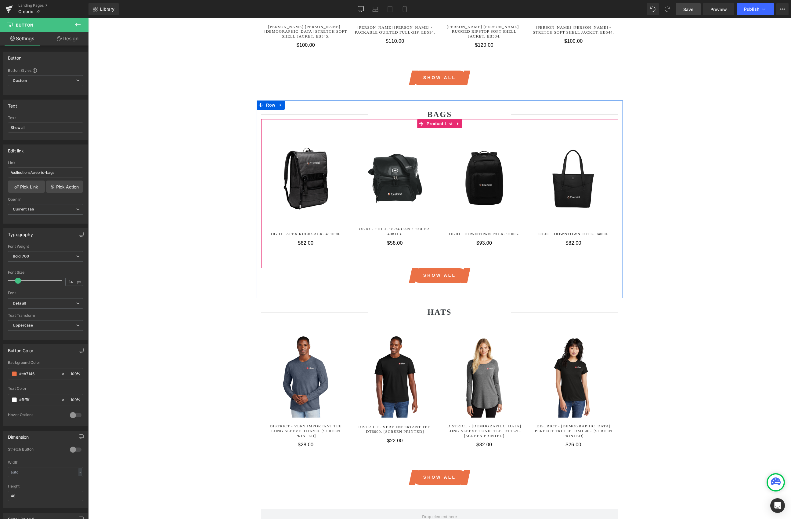
scroll to position [1409, 0]
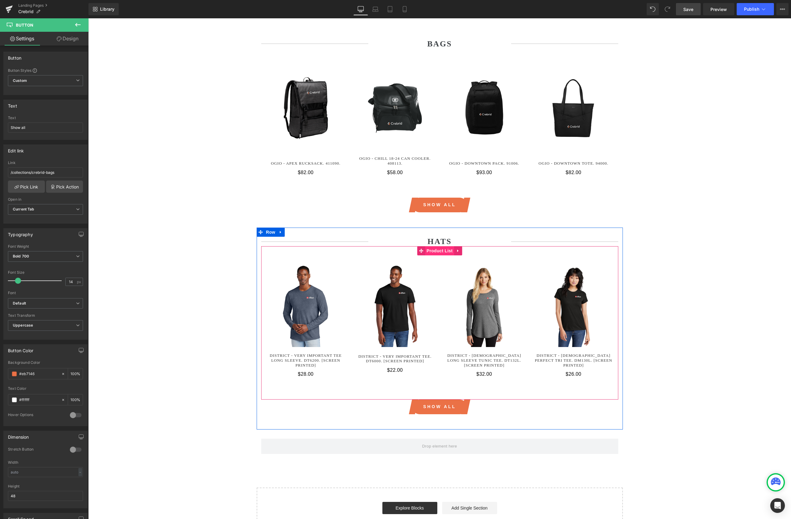
click at [441, 246] on span "Product List" at bounding box center [439, 250] width 29 height 9
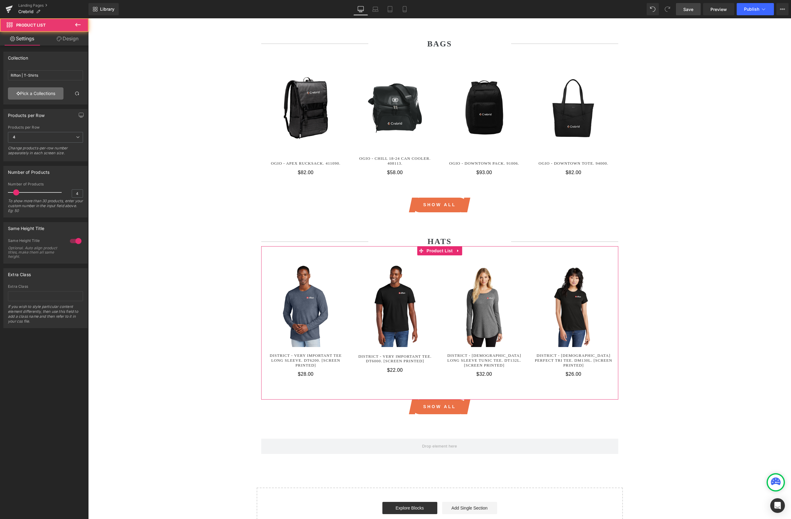
click at [24, 95] on link "Pick a Collections" at bounding box center [36, 93] width 56 height 12
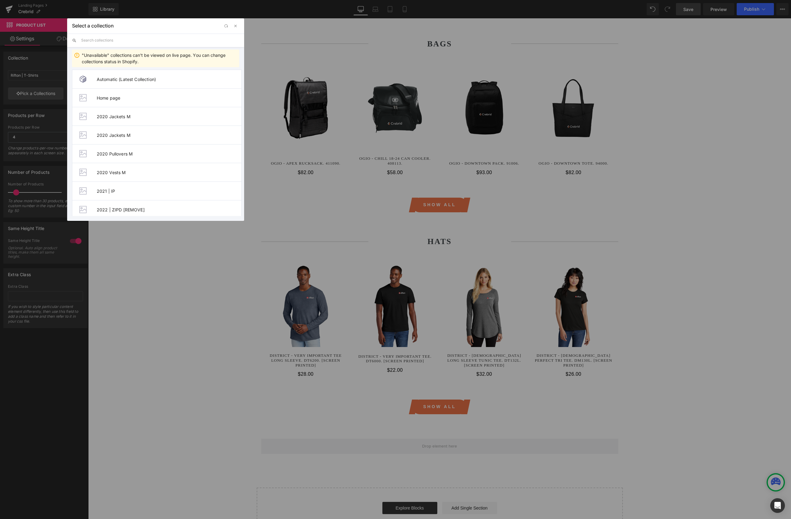
click at [131, 42] on input "text" at bounding box center [160, 40] width 158 height 13
paste input "crebrid"
type input "crebrid"
click at [124, 114] on span "Crebrid | Hats" at bounding box center [169, 116] width 145 height 5
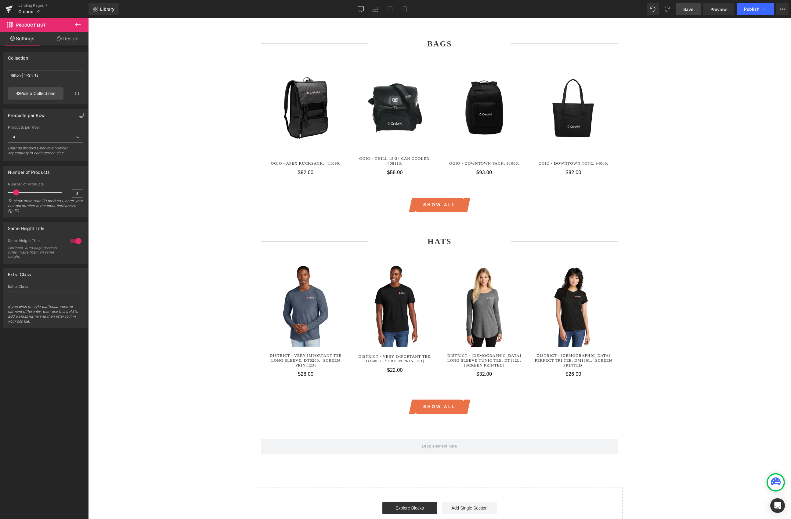
type input "Crebrid | Hats"
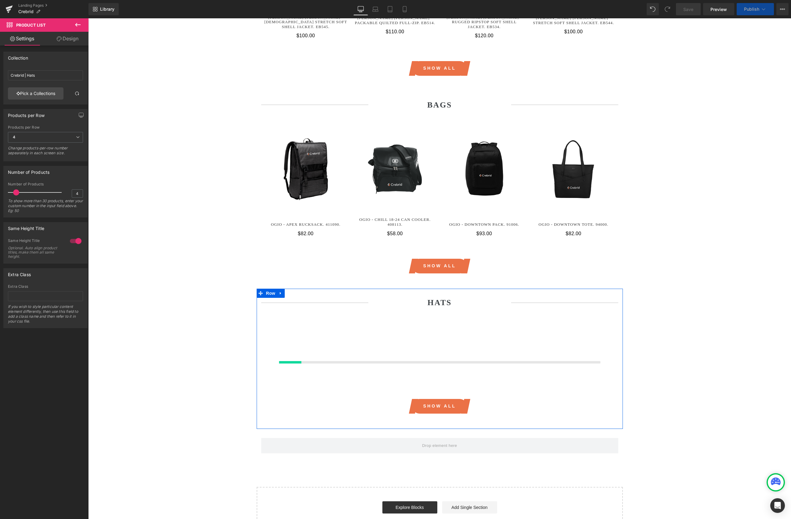
scroll to position [1405, 0]
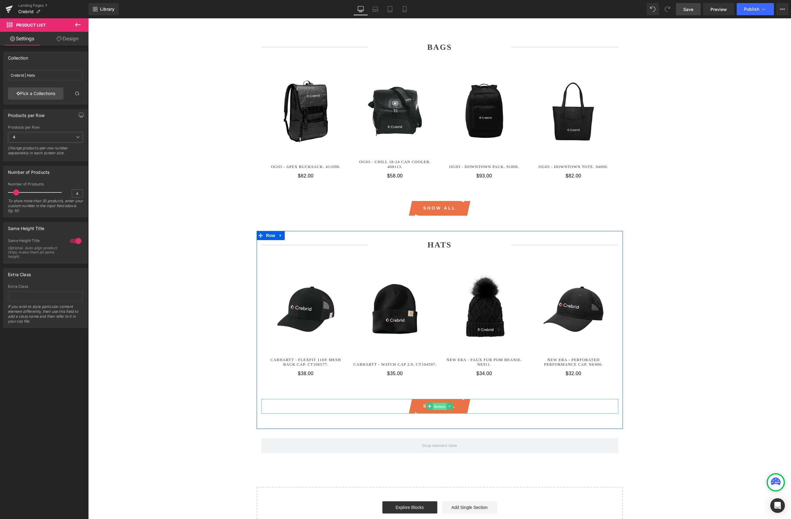
click at [440, 385] on span "Button" at bounding box center [440, 405] width 14 height 7
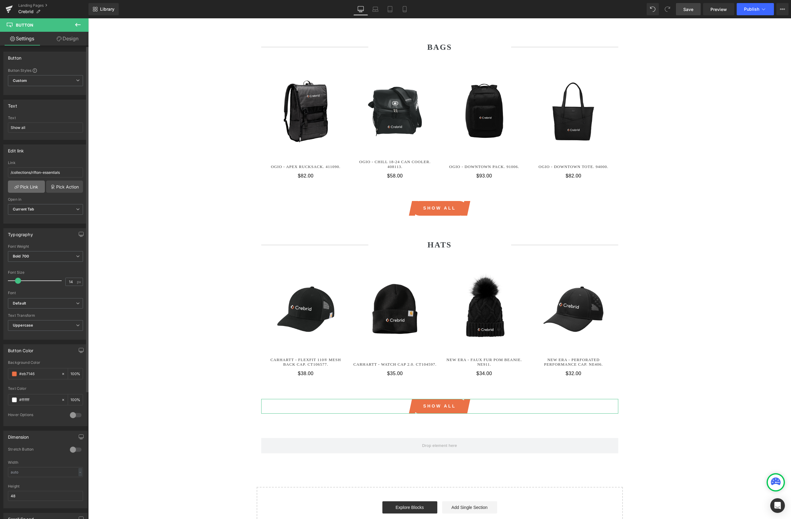
click at [21, 187] on link "Pick Link" at bounding box center [26, 186] width 37 height 12
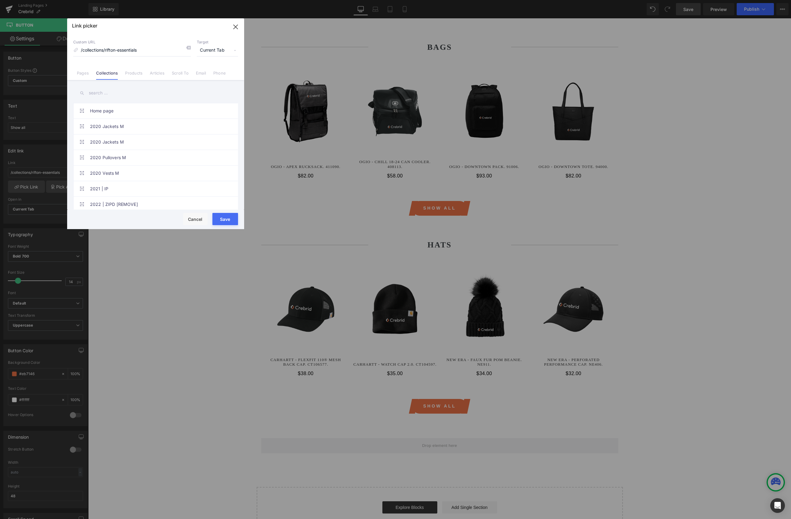
click at [113, 95] on input "text" at bounding box center [155, 93] width 165 height 14
paste input "crebrid"
type input "crebrid"
click at [129, 142] on link "Crebrid | Hats" at bounding box center [157, 141] width 134 height 15
type input "/collections/crebrid-hats"
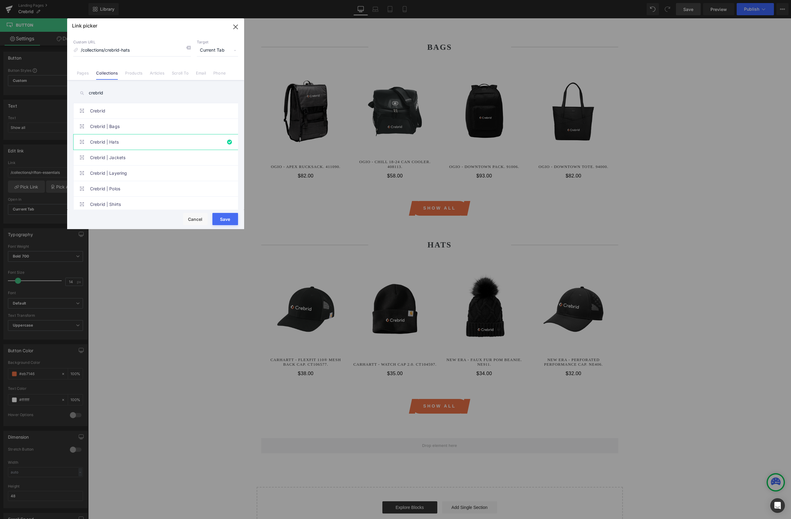
drag, startPoint x: 218, startPoint y: 216, endPoint x: 133, endPoint y: 196, distance: 87.9
click at [218, 216] on button "Save" at bounding box center [226, 219] width 26 height 12
type input "/collections/crebrid-hats"
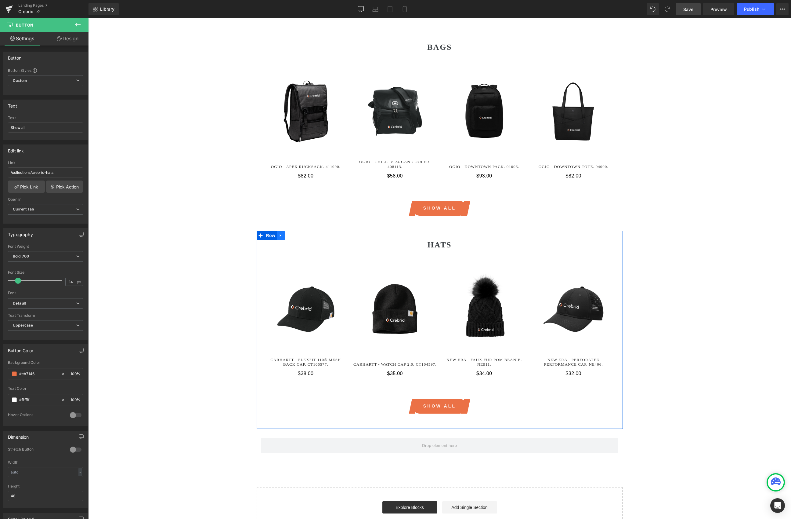
click at [282, 233] on icon at bounding box center [281, 235] width 4 height 5
click at [290, 233] on icon at bounding box center [289, 235] width 4 height 4
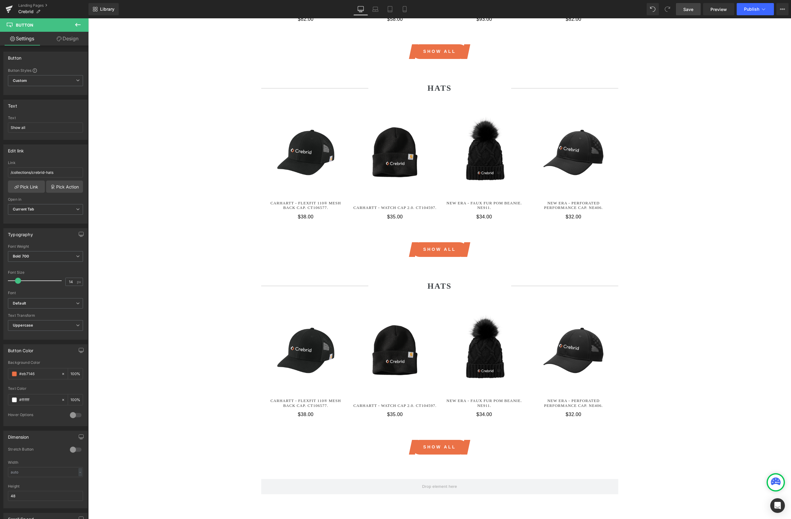
scroll to position [1582, 0]
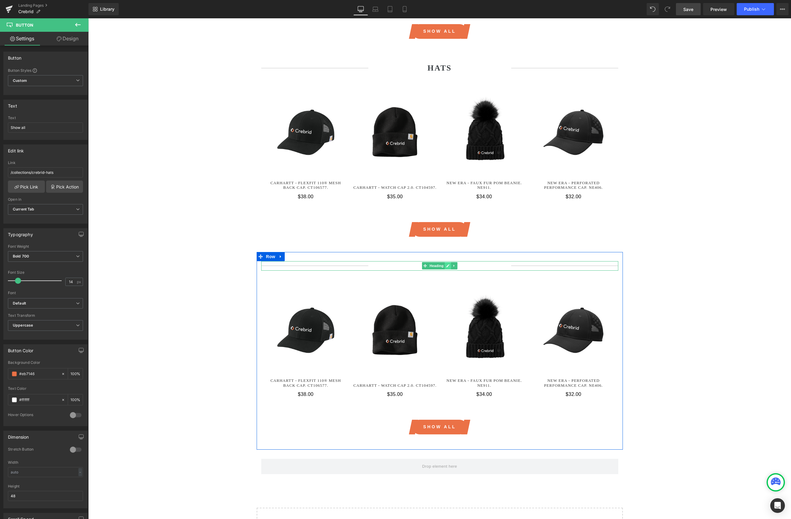
click at [448, 264] on icon at bounding box center [448, 265] width 3 height 3
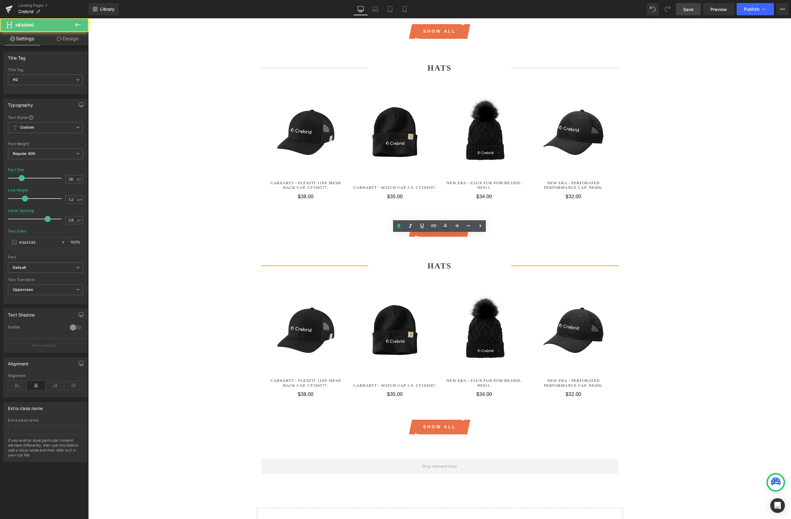
click at [447, 261] on strong "HATS" at bounding box center [440, 265] width 24 height 9
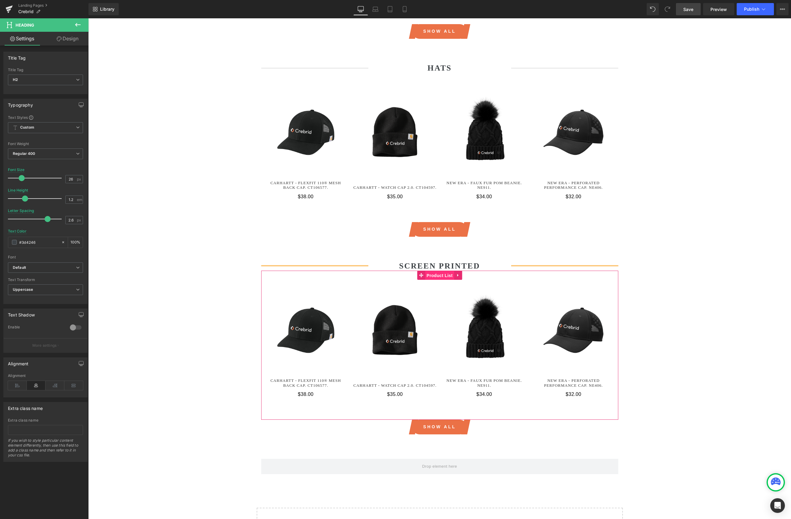
click at [432, 271] on span "Product List" at bounding box center [439, 275] width 29 height 9
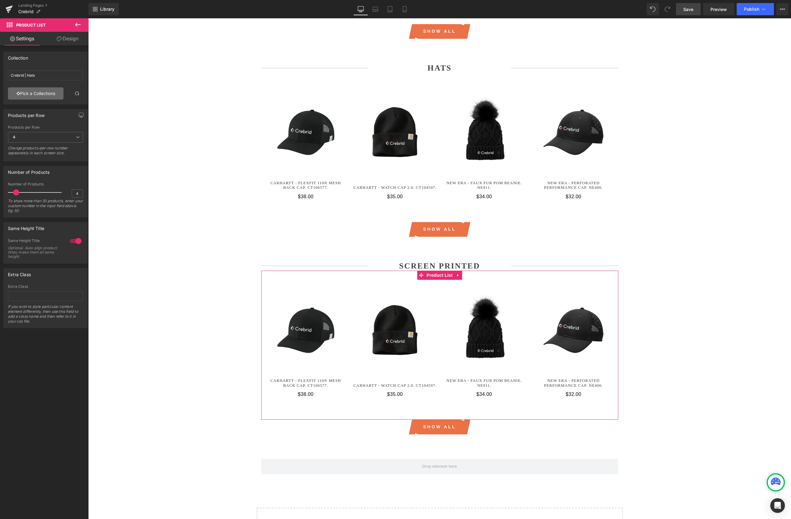
click at [36, 96] on link "Pick a Collections" at bounding box center [36, 93] width 56 height 12
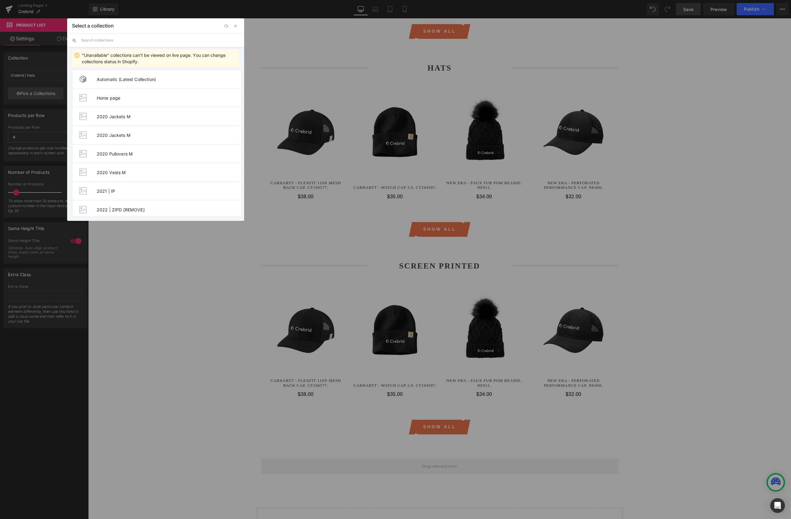
click at [120, 39] on input "text" at bounding box center [160, 40] width 158 height 13
paste input "crebrid"
type input "crebrid"
click at [136, 209] on span "Crebrid | T-Shirts" at bounding box center [169, 209] width 145 height 5
type input "Crebrid | T-Shirts"
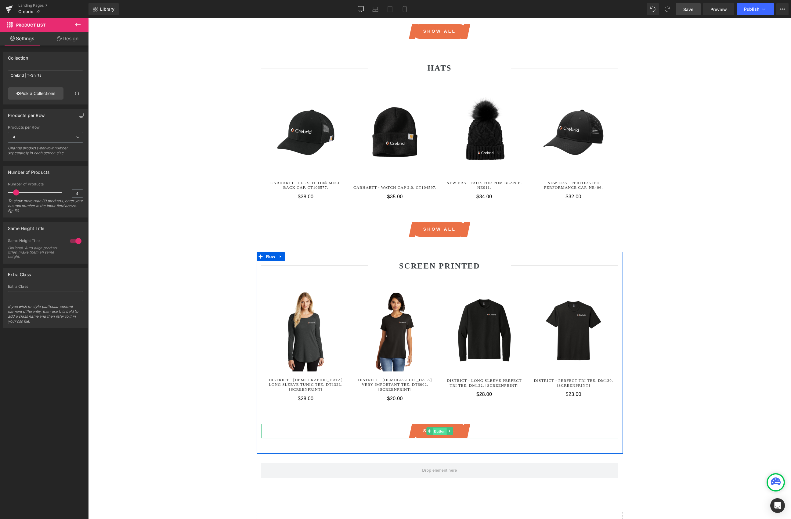
click at [436, 385] on span "Button" at bounding box center [440, 430] width 14 height 7
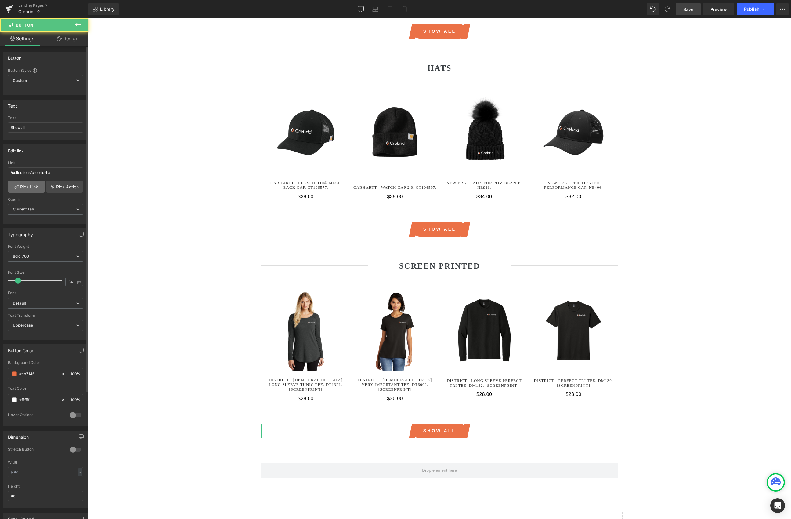
click at [28, 184] on link "Pick Link" at bounding box center [26, 186] width 37 height 12
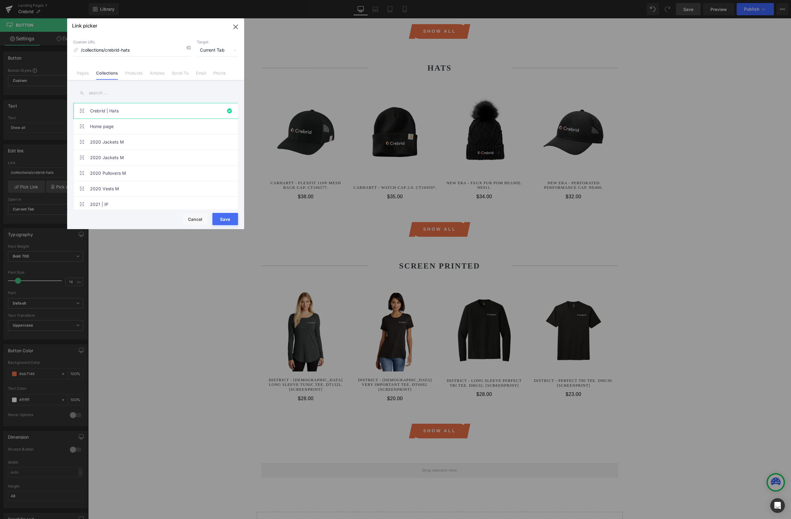
click at [107, 99] on input "text" at bounding box center [155, 93] width 165 height 14
paste input "crebrid"
type input "crebrid"
click at [129, 196] on link "Crebrid | T-Shirts" at bounding box center [157, 203] width 134 height 15
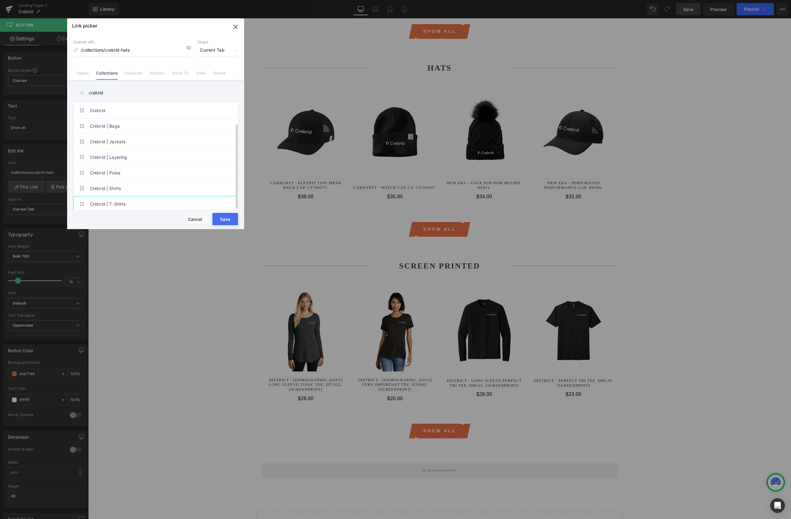
type input "/collections/crebrid-t-shirts"
click at [231, 220] on button "Save" at bounding box center [226, 219] width 26 height 12
type input "/collections/crebrid-t-shirts"
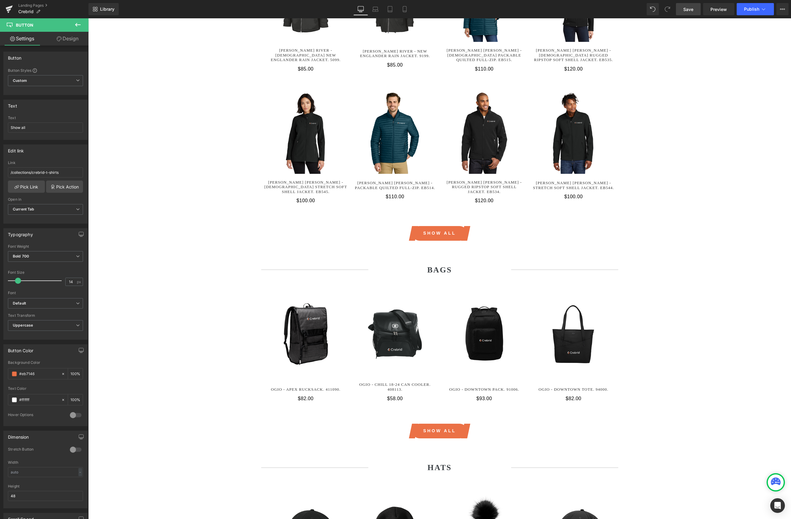
scroll to position [1164, 0]
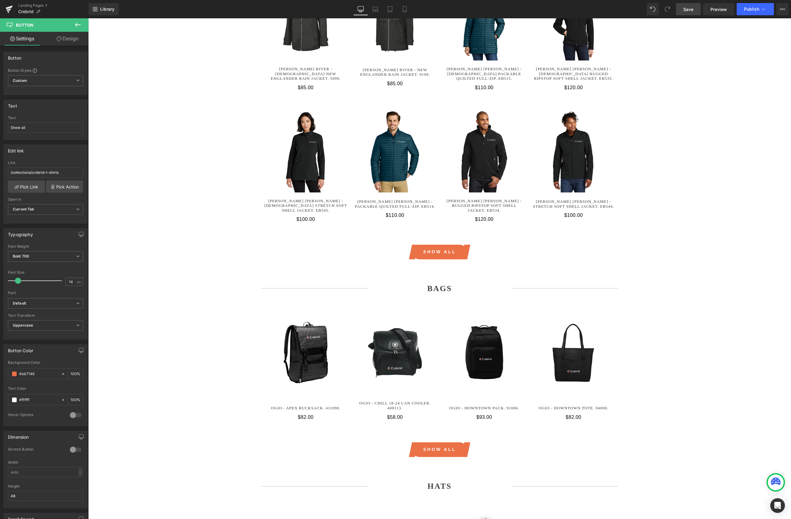
click at [691, 10] on span "Save" at bounding box center [689, 9] width 10 height 6
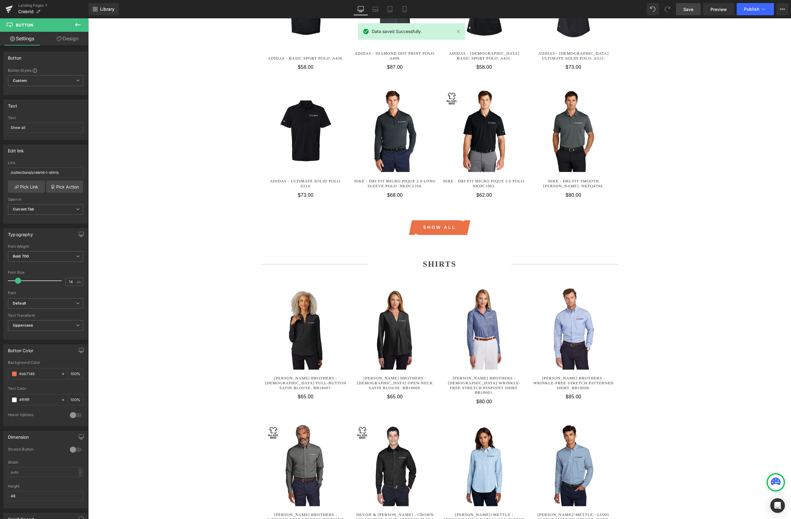
scroll to position [0, 0]
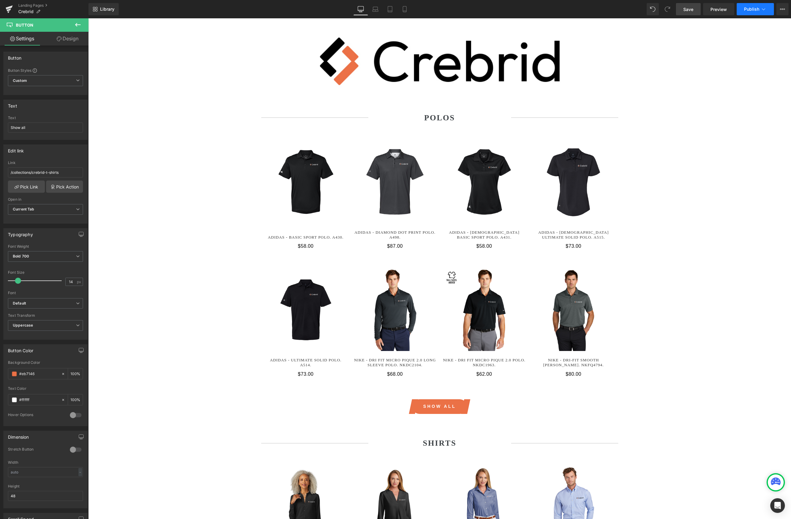
click at [750, 8] on span "Publish" at bounding box center [751, 9] width 15 height 5
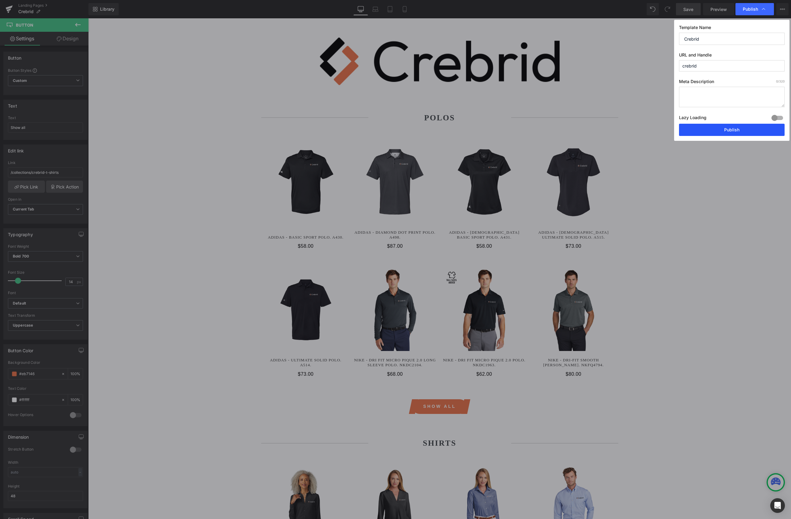
click at [746, 129] on button "Publish" at bounding box center [732, 130] width 106 height 12
